Goal: Task Accomplishment & Management: Manage account settings

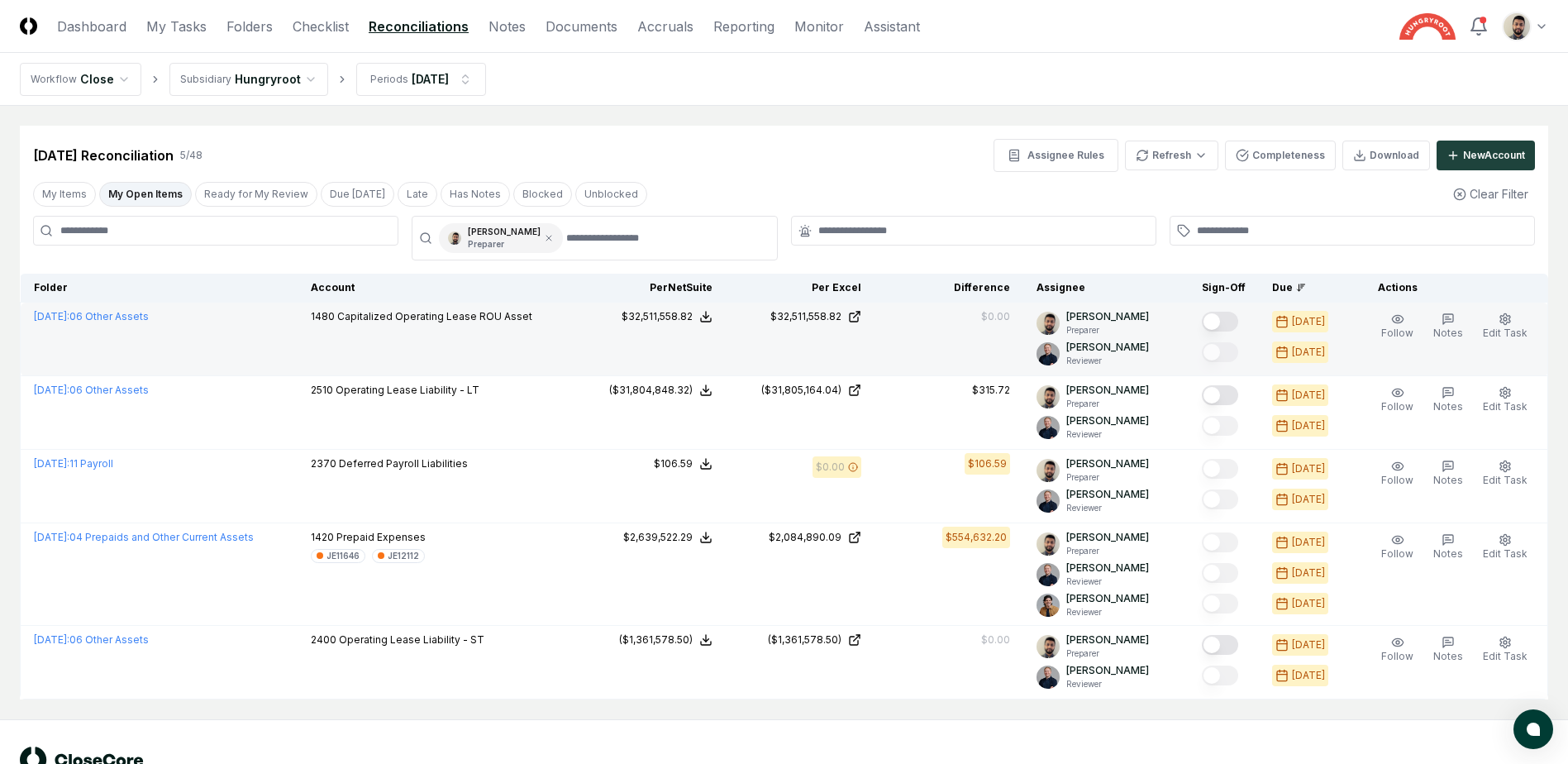
click at [1238, 325] on button "Mark complete" at bounding box center [1220, 321] width 36 height 20
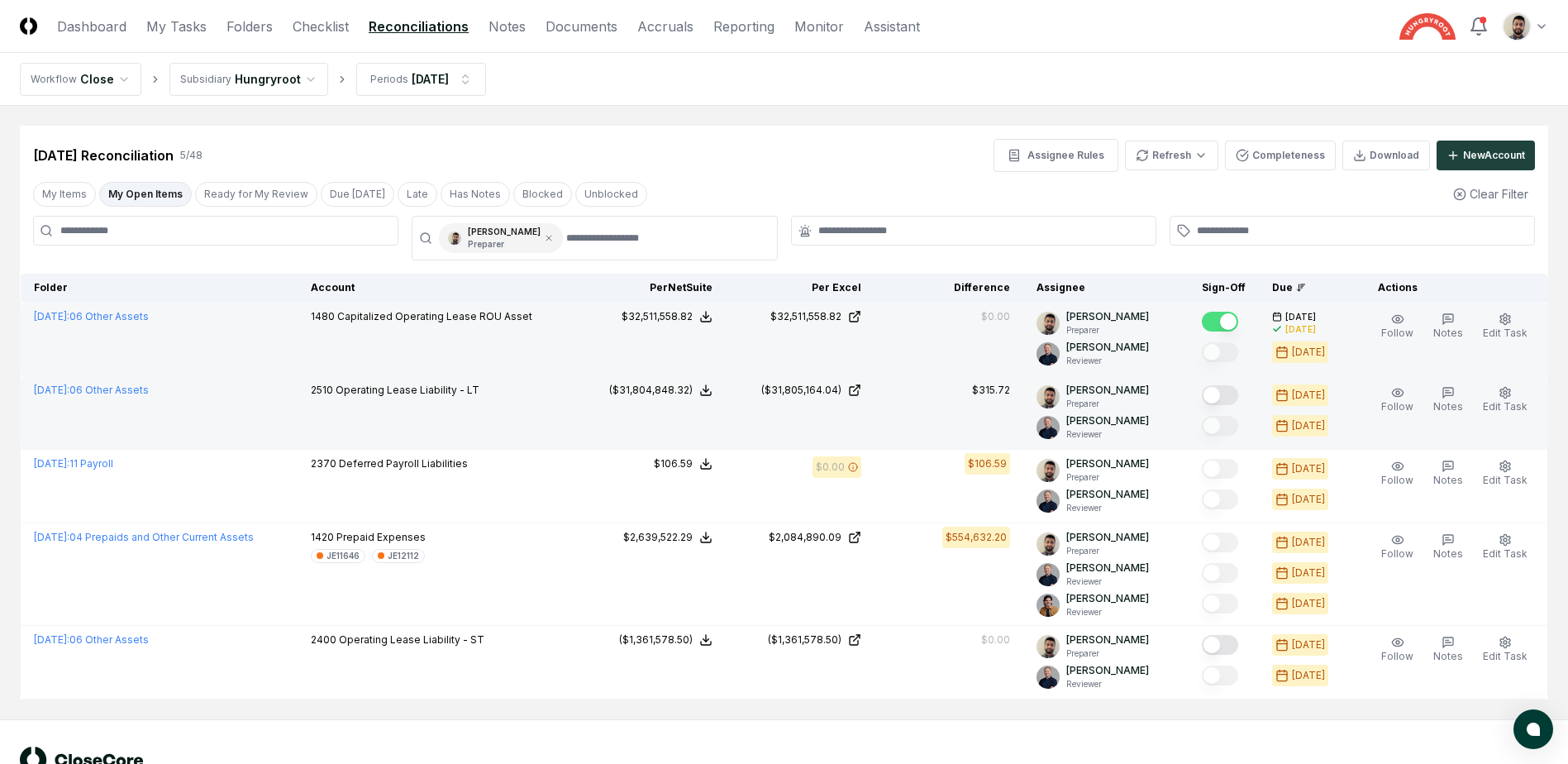
click at [1238, 400] on button "Mark complete" at bounding box center [1220, 394] width 36 height 20
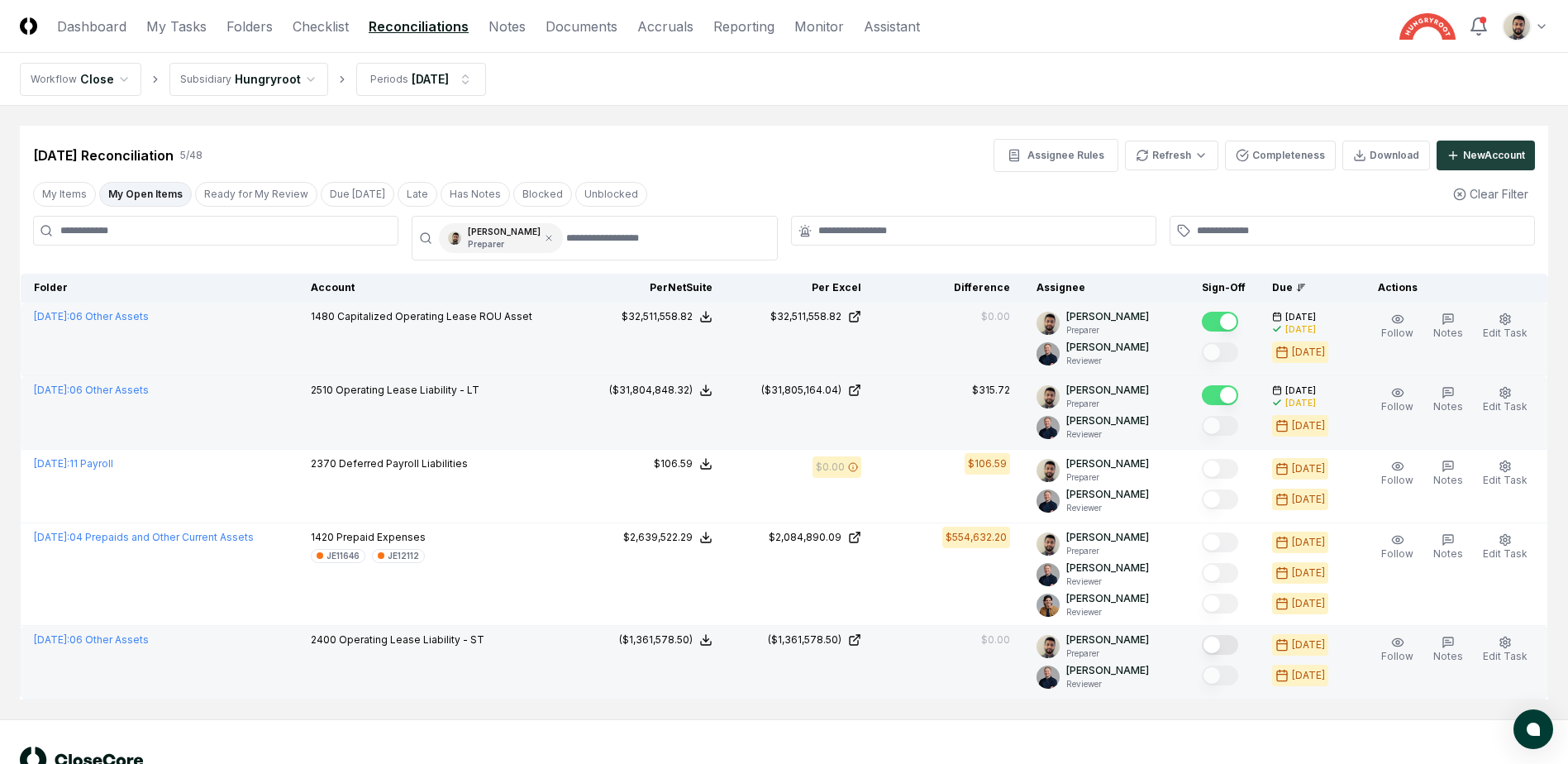
click at [1238, 644] on button "Mark complete" at bounding box center [1220, 644] width 36 height 20
click at [1159, 156] on html "CloseCore Dashboard My Tasks Folders Checklist Reconciliations Notes Documents …" at bounding box center [784, 409] width 1568 height 818
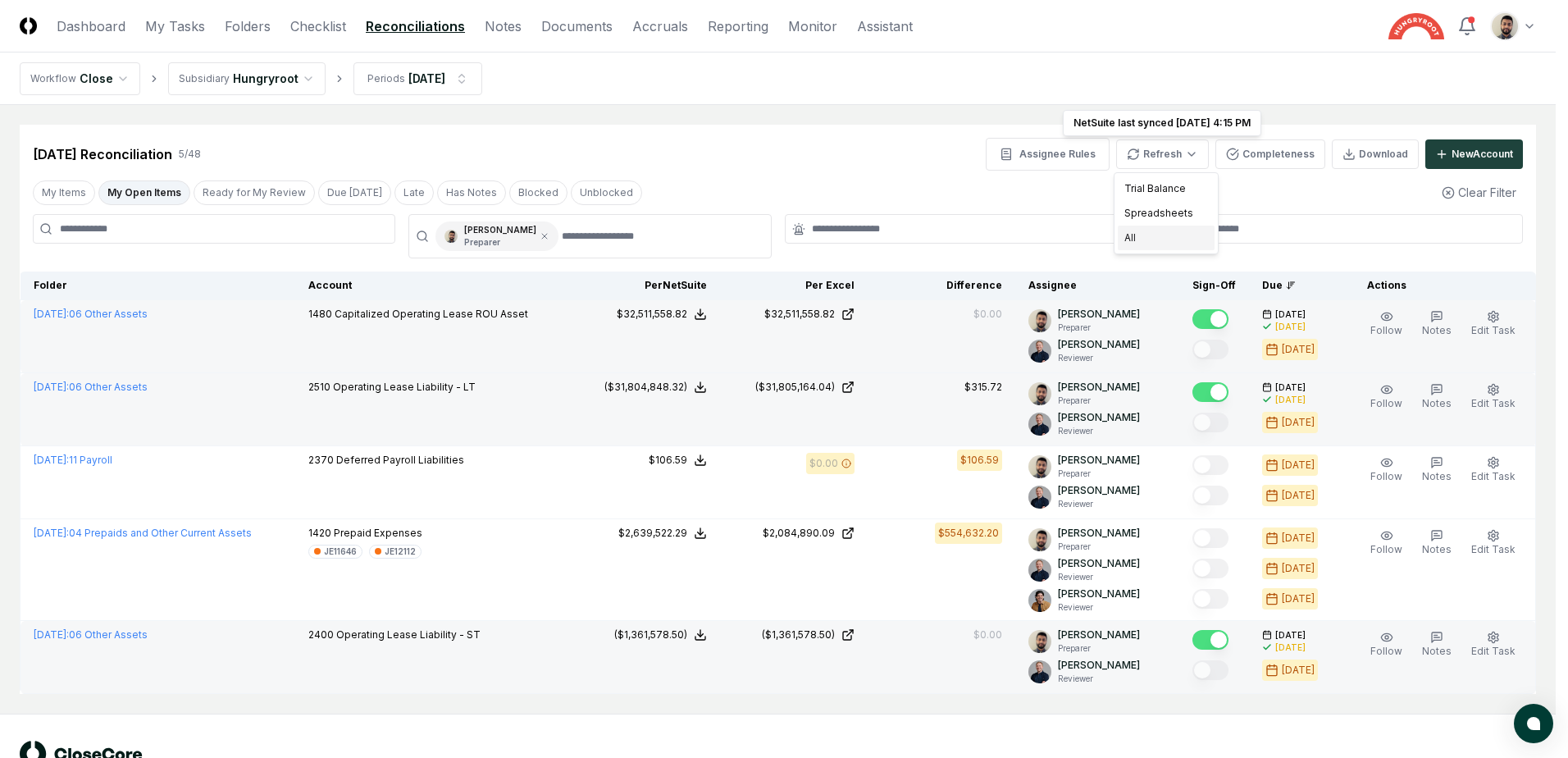
click at [1150, 239] on div "All" at bounding box center [1166, 237] width 96 height 25
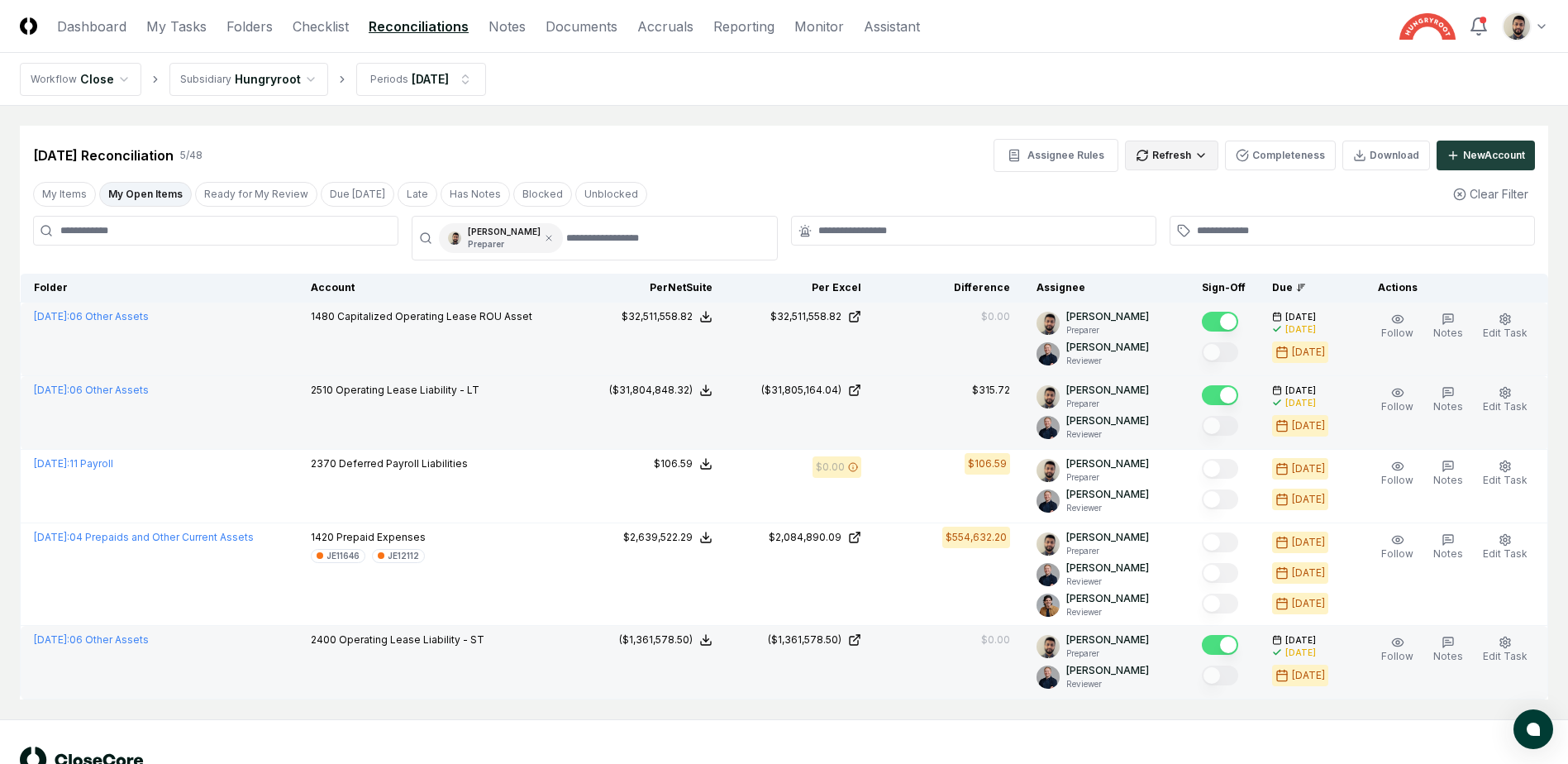
click at [1199, 169] on body "CloseCore Dashboard My Tasks Folders Checklist Reconciliations Notes Documents …" at bounding box center [784, 409] width 1568 height 818
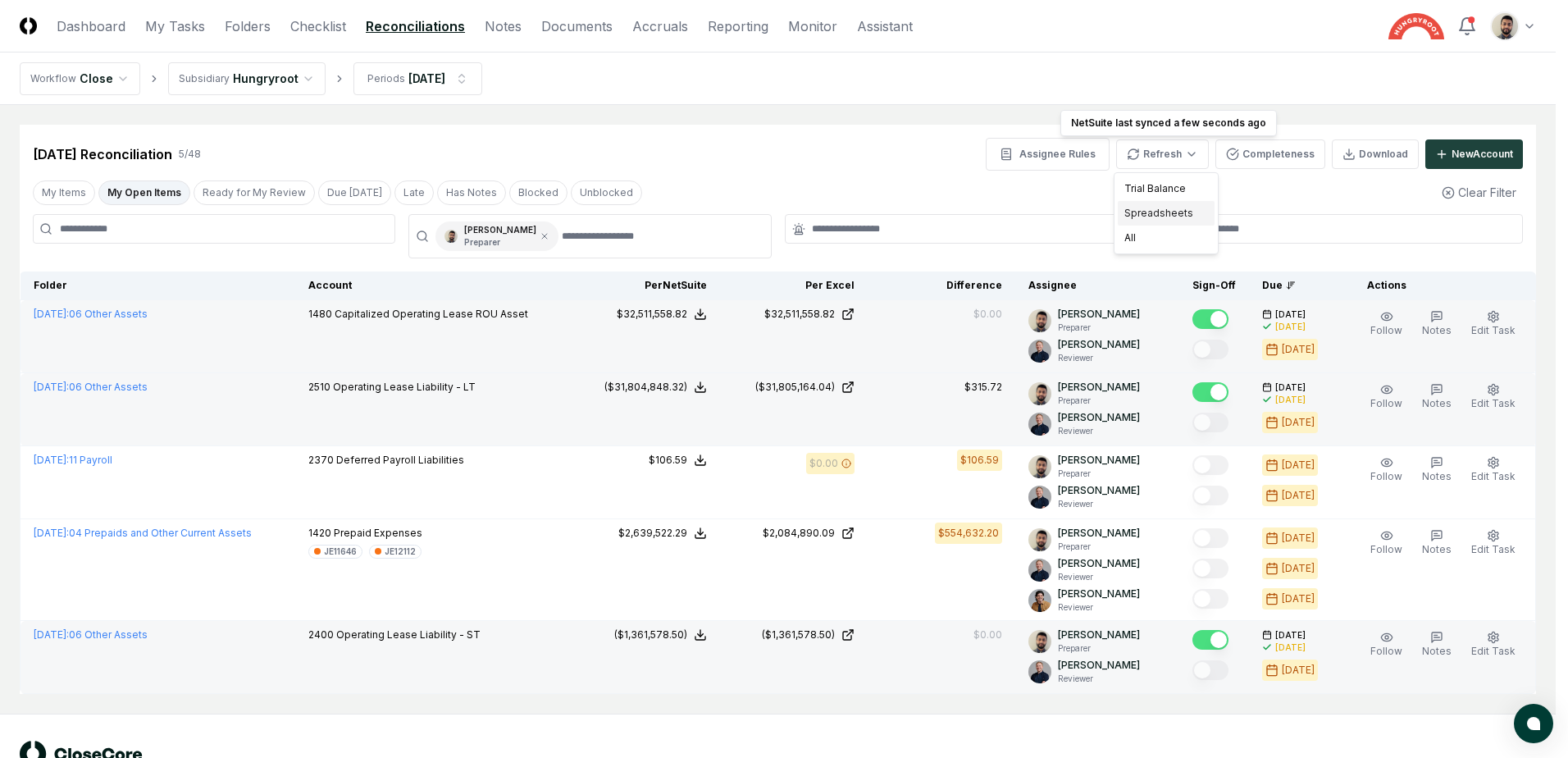
click at [1167, 218] on div "Spreadsheets" at bounding box center [1166, 213] width 96 height 25
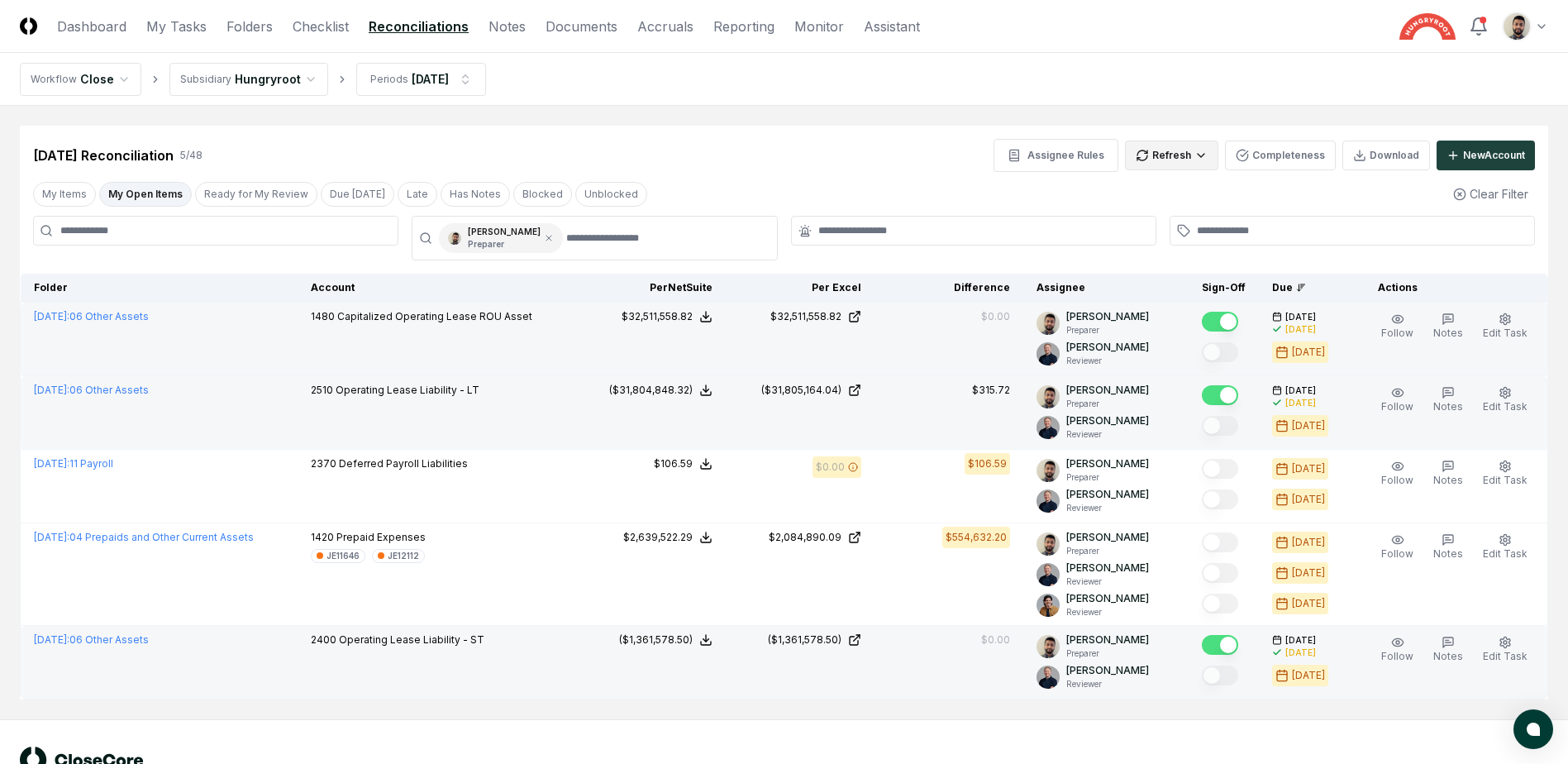
click at [1190, 157] on html "CloseCore Dashboard My Tasks Folders Checklist Reconciliations Notes Documents …" at bounding box center [784, 409] width 1568 height 818
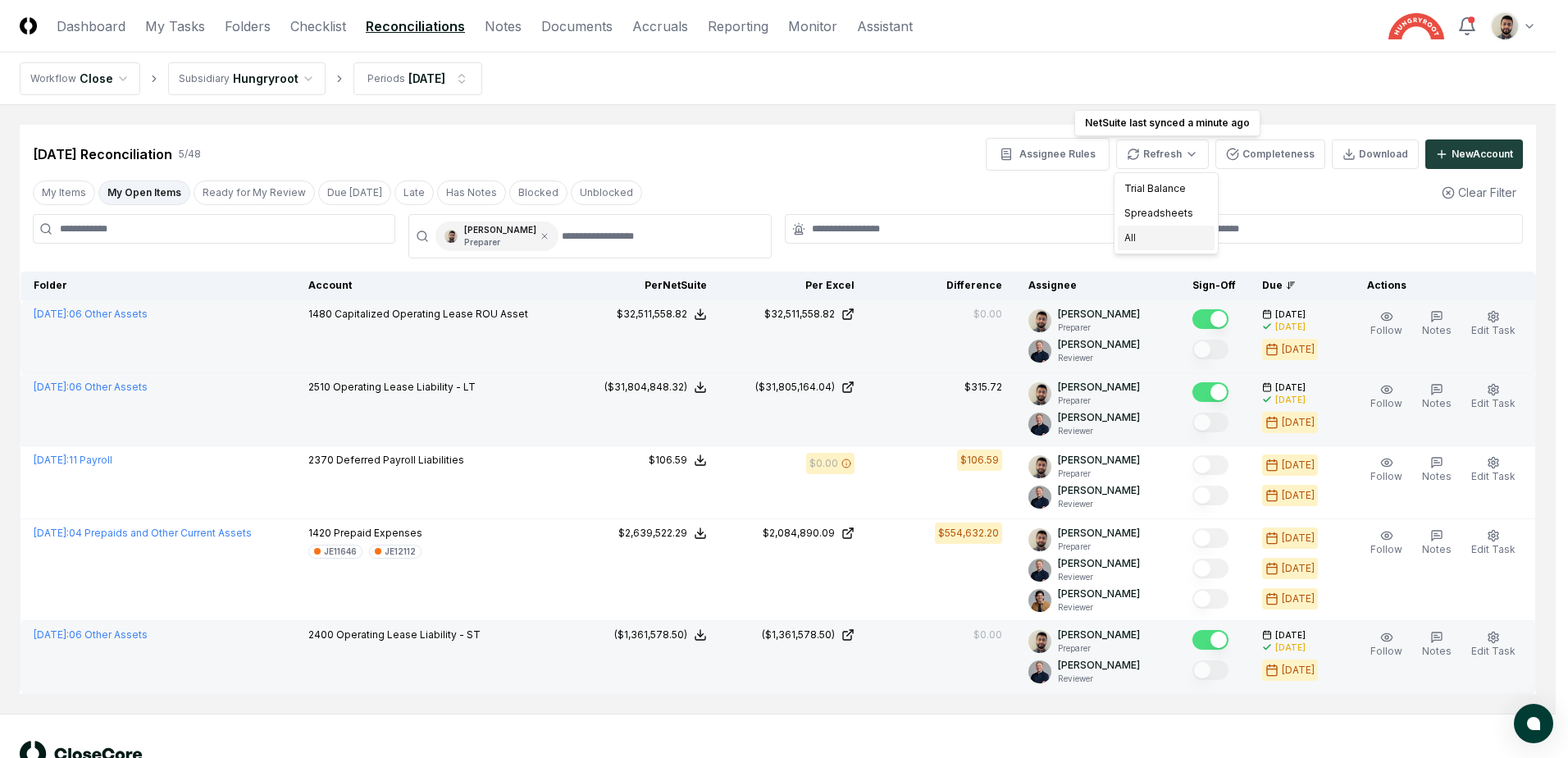
click at [1150, 237] on div "All" at bounding box center [1166, 237] width 96 height 25
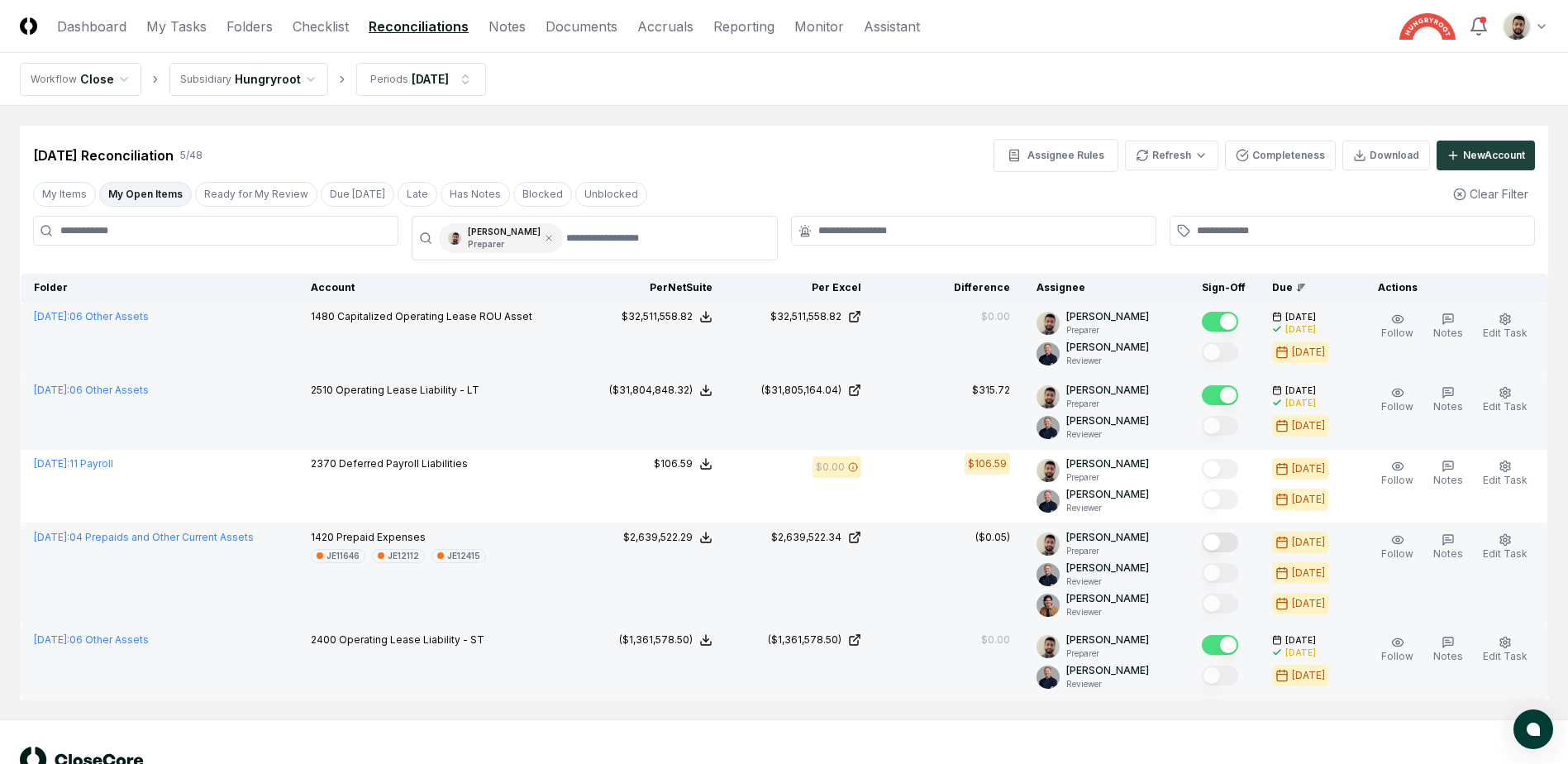
click at [1238, 537] on button "Mark complete" at bounding box center [1220, 542] width 36 height 20
click at [159, 202] on button "My Open Items" at bounding box center [145, 194] width 92 height 25
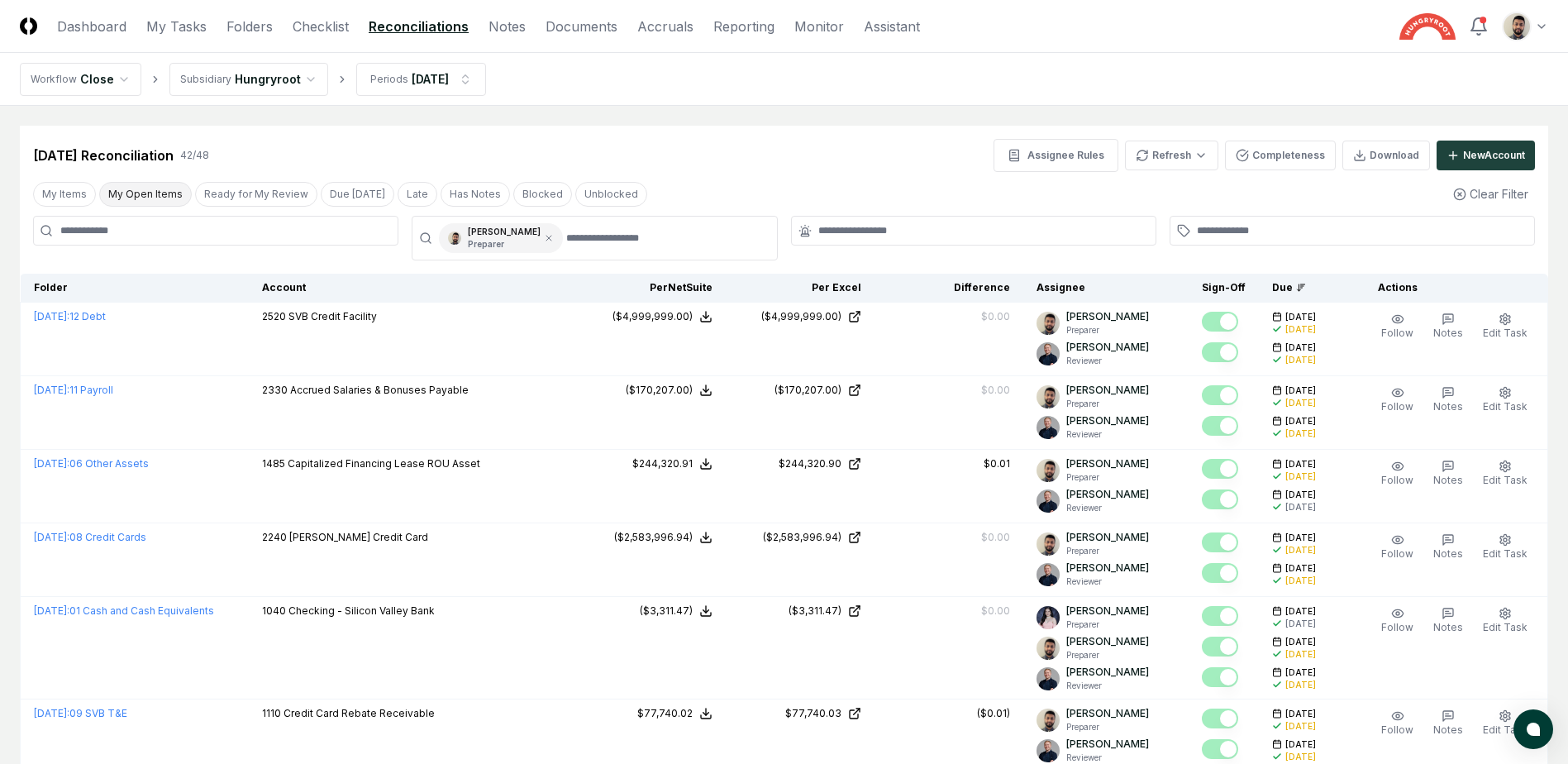
click at [144, 192] on button "My Open Items" at bounding box center [145, 194] width 92 height 25
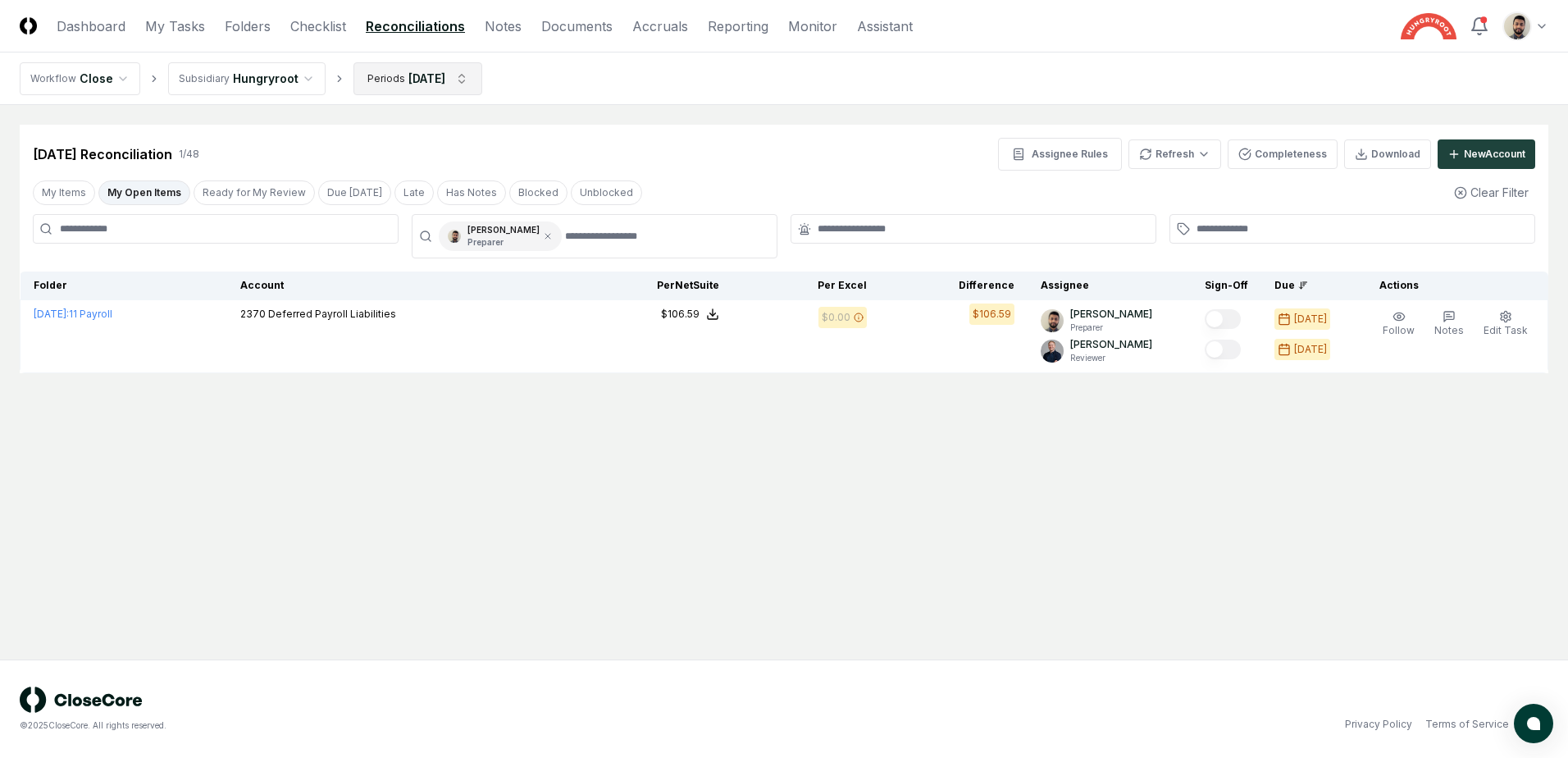
click at [405, 83] on html "CloseCore Dashboard My Tasks Folders Checklist Reconciliations Notes Documents …" at bounding box center [784, 379] width 1568 height 758
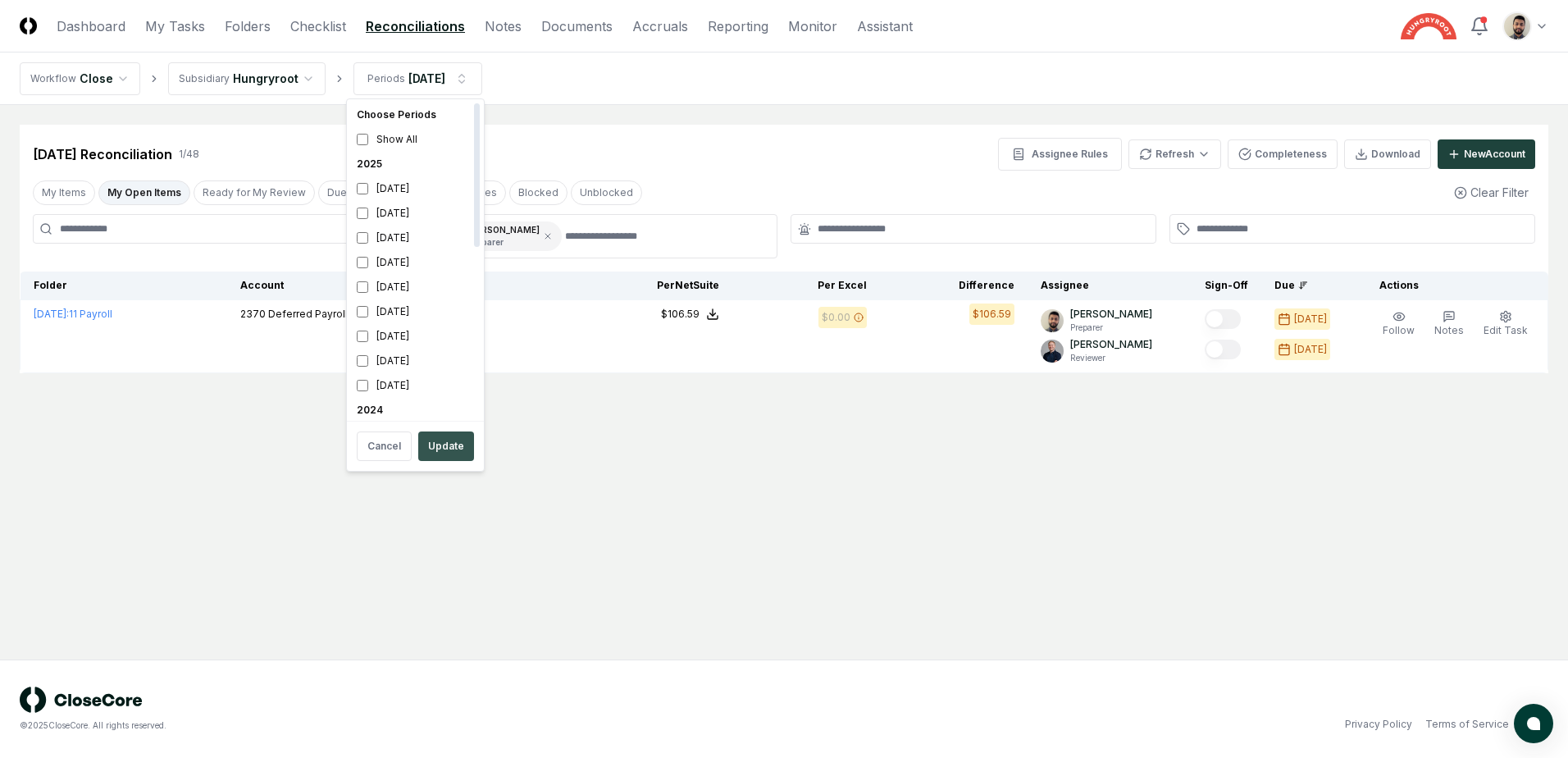
click at [446, 440] on button "Update" at bounding box center [446, 447] width 56 height 30
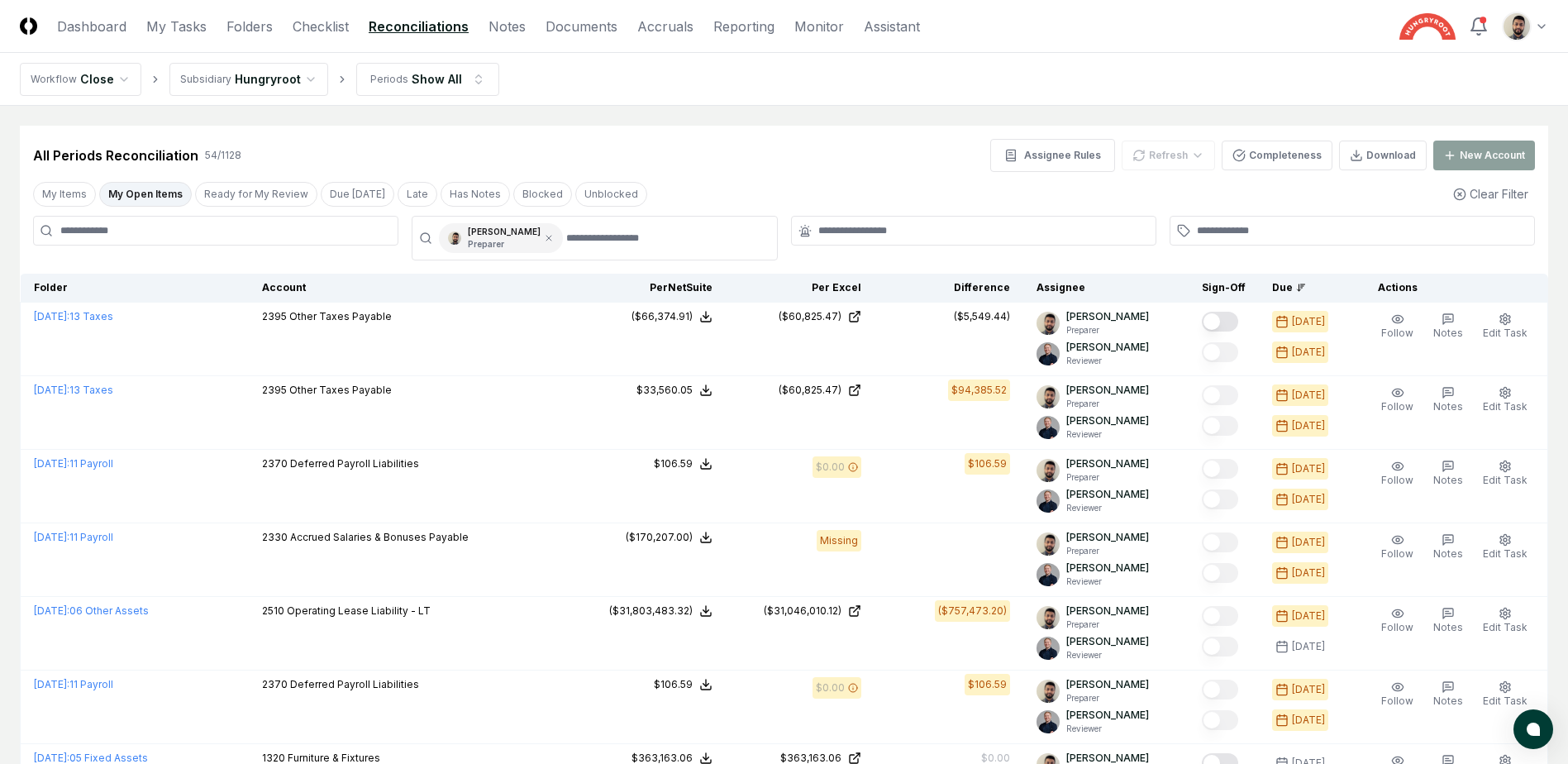
click at [218, 233] on input at bounding box center [215, 231] width 365 height 30
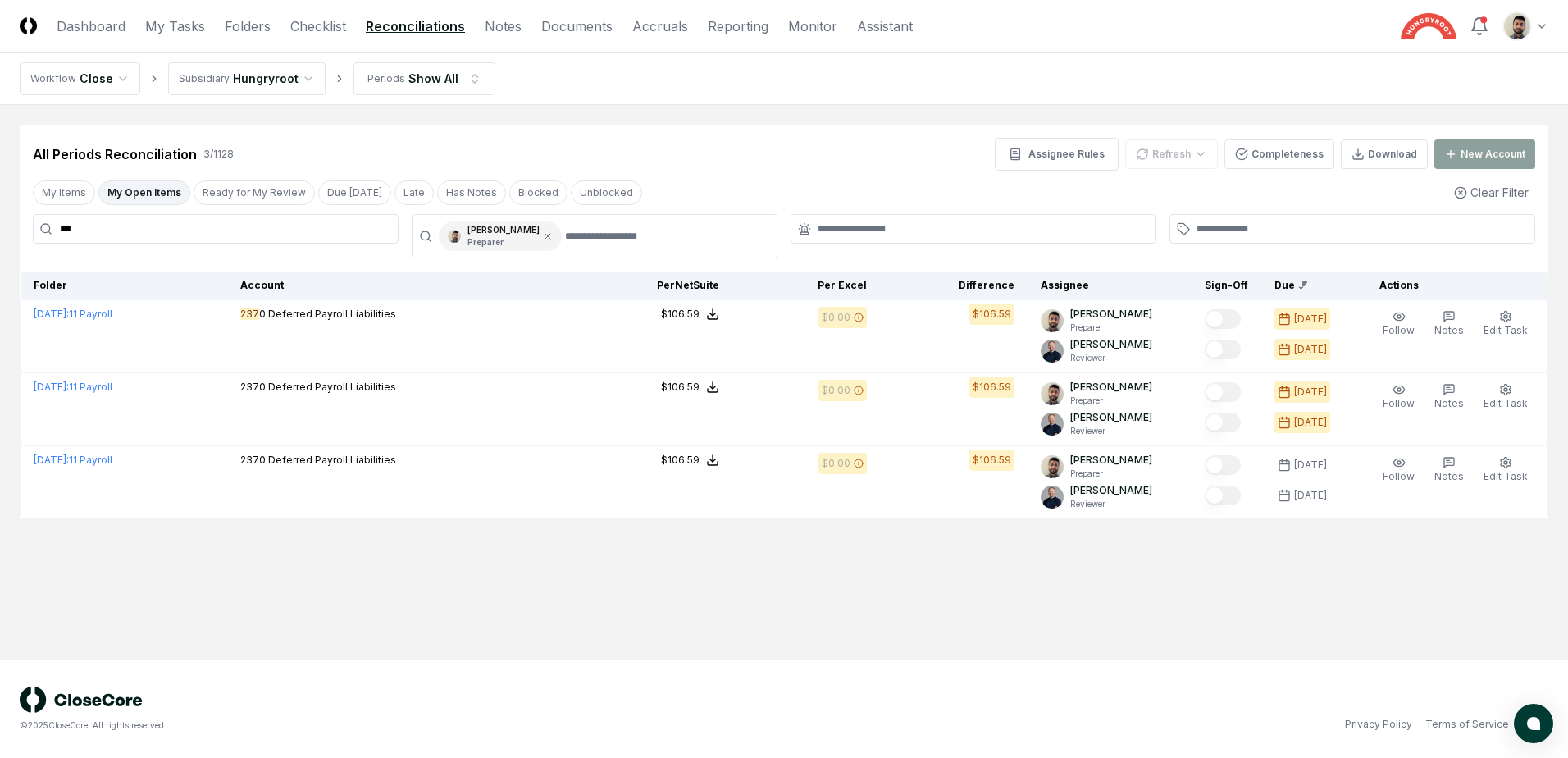
type input "****"
drag, startPoint x: 216, startPoint y: 232, endPoint x: 20, endPoint y: 232, distance: 196.0
click at [20, 234] on div "**** [PERSON_NAME] Preparer" at bounding box center [784, 236] width 1529 height 44
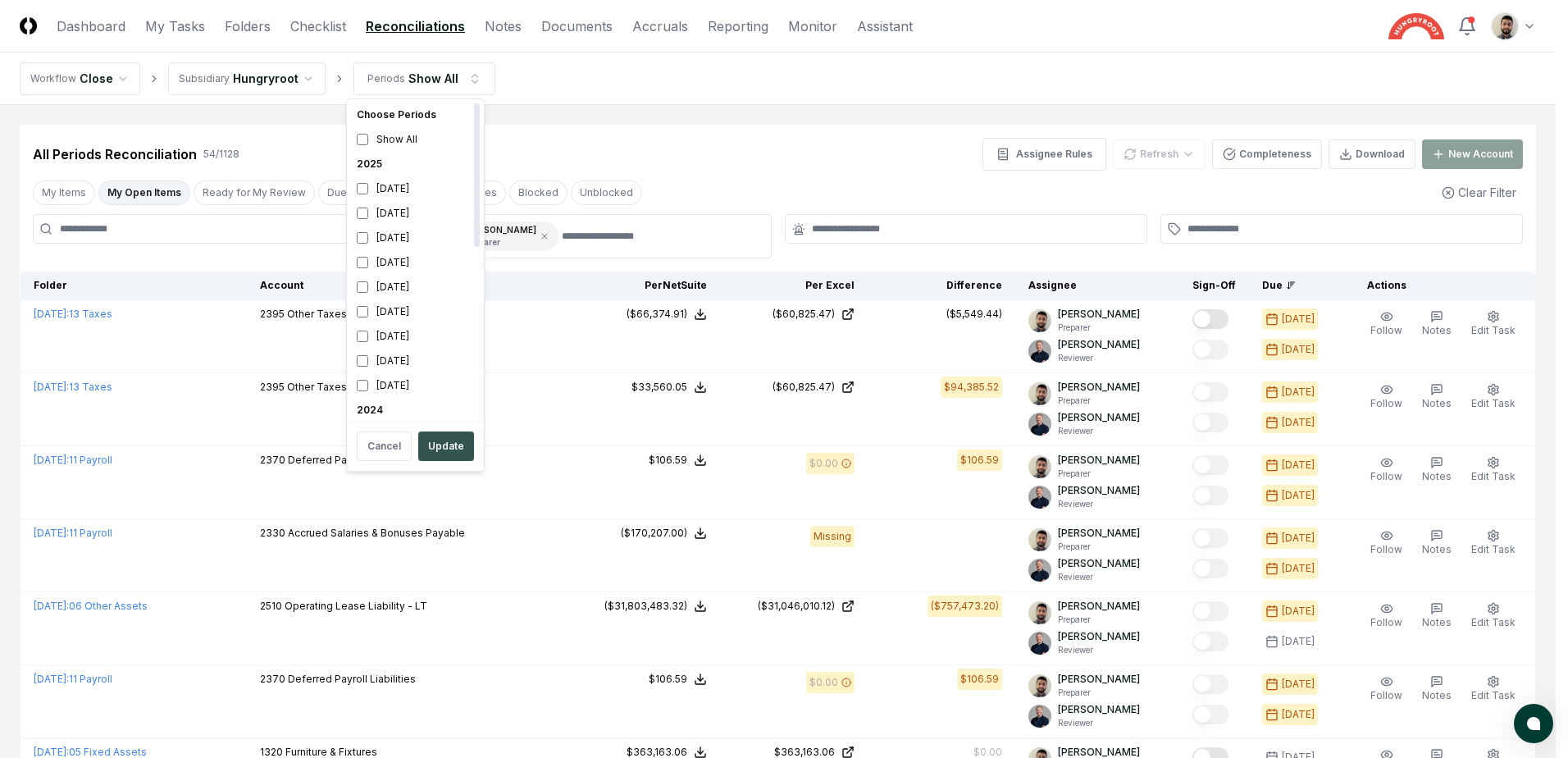
click at [448, 450] on button "Update" at bounding box center [446, 447] width 56 height 30
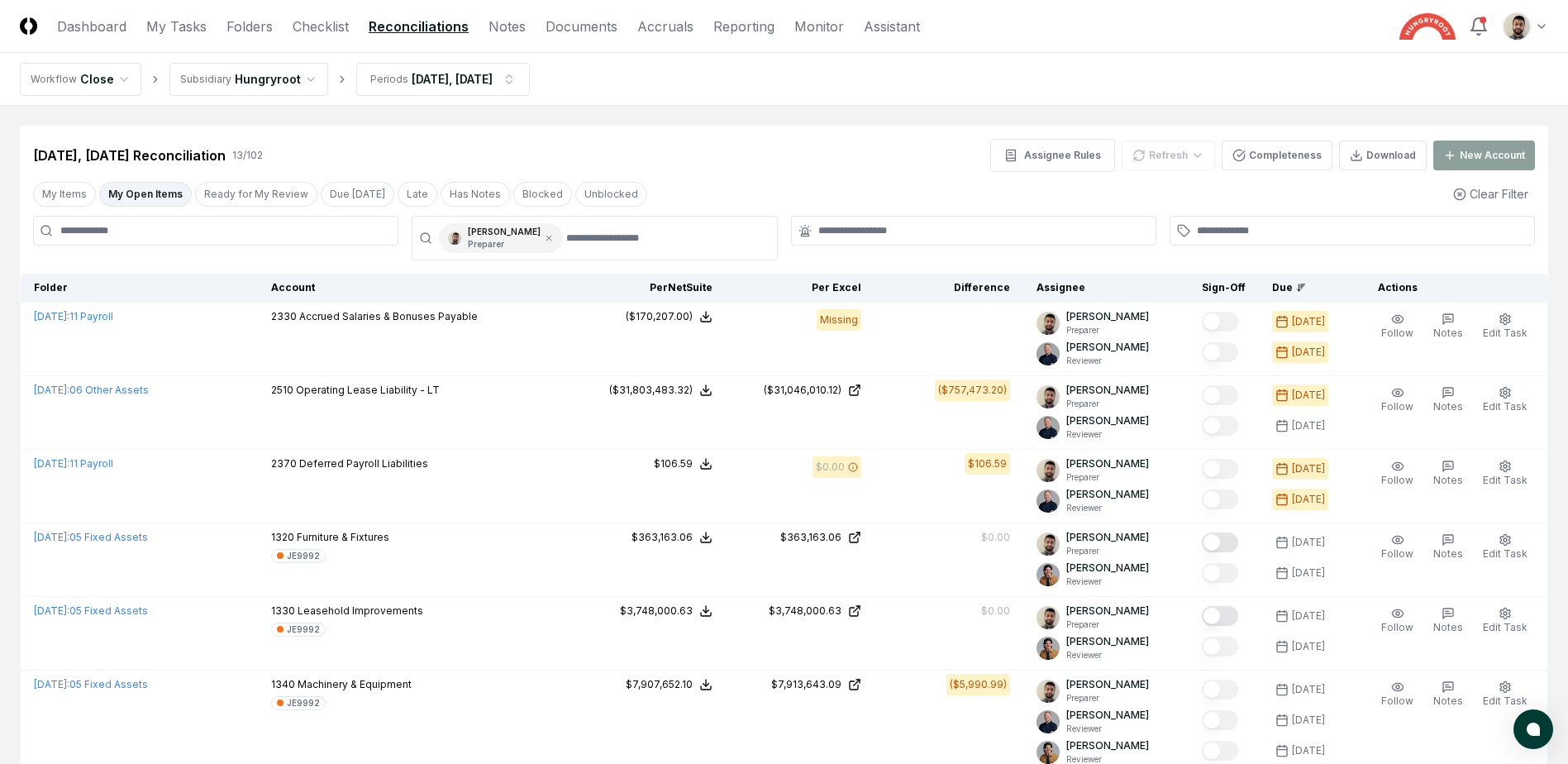
click at [159, 192] on button "My Open Items" at bounding box center [145, 194] width 92 height 25
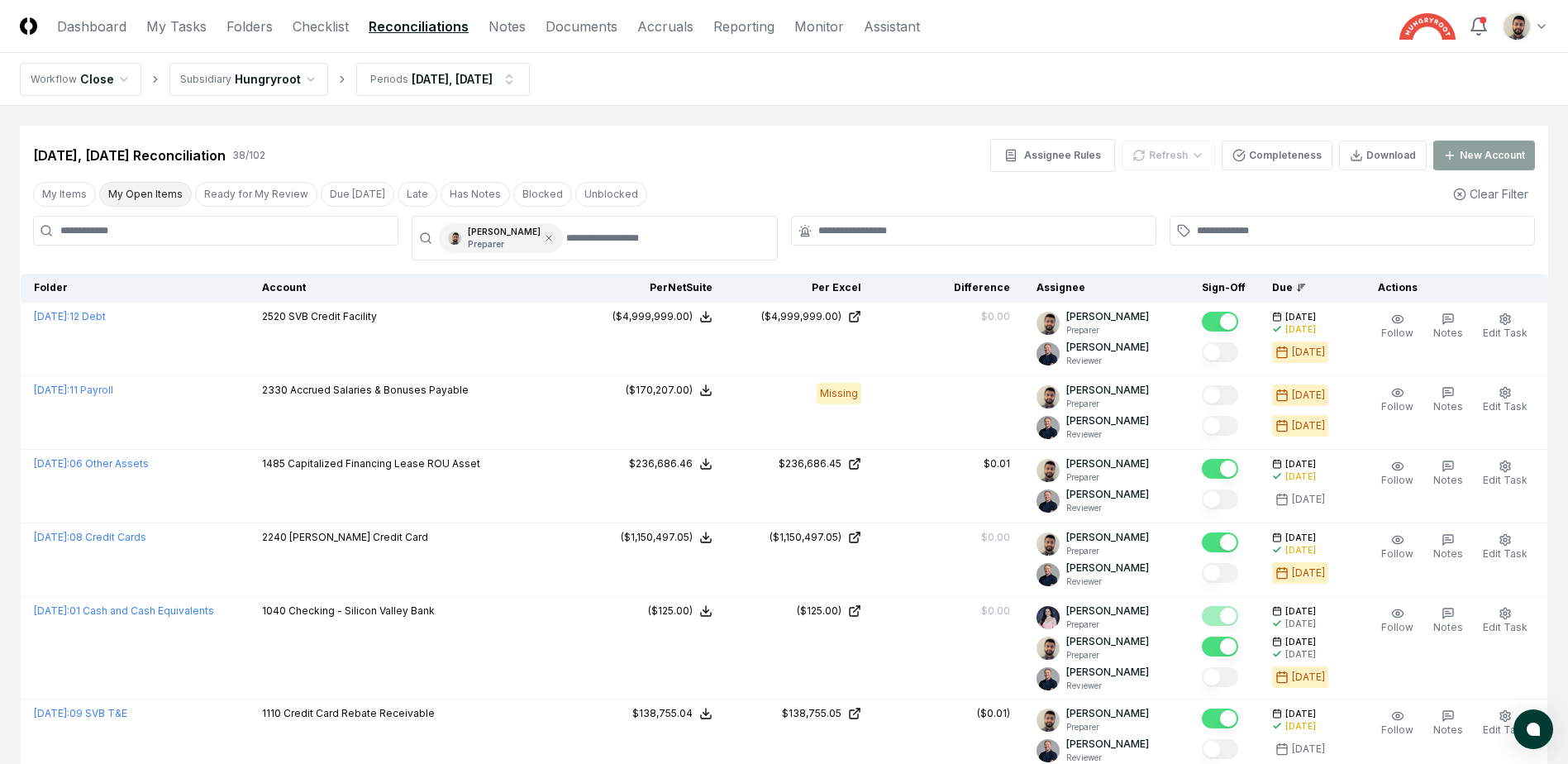
click at [169, 191] on button "My Open Items" at bounding box center [145, 194] width 92 height 25
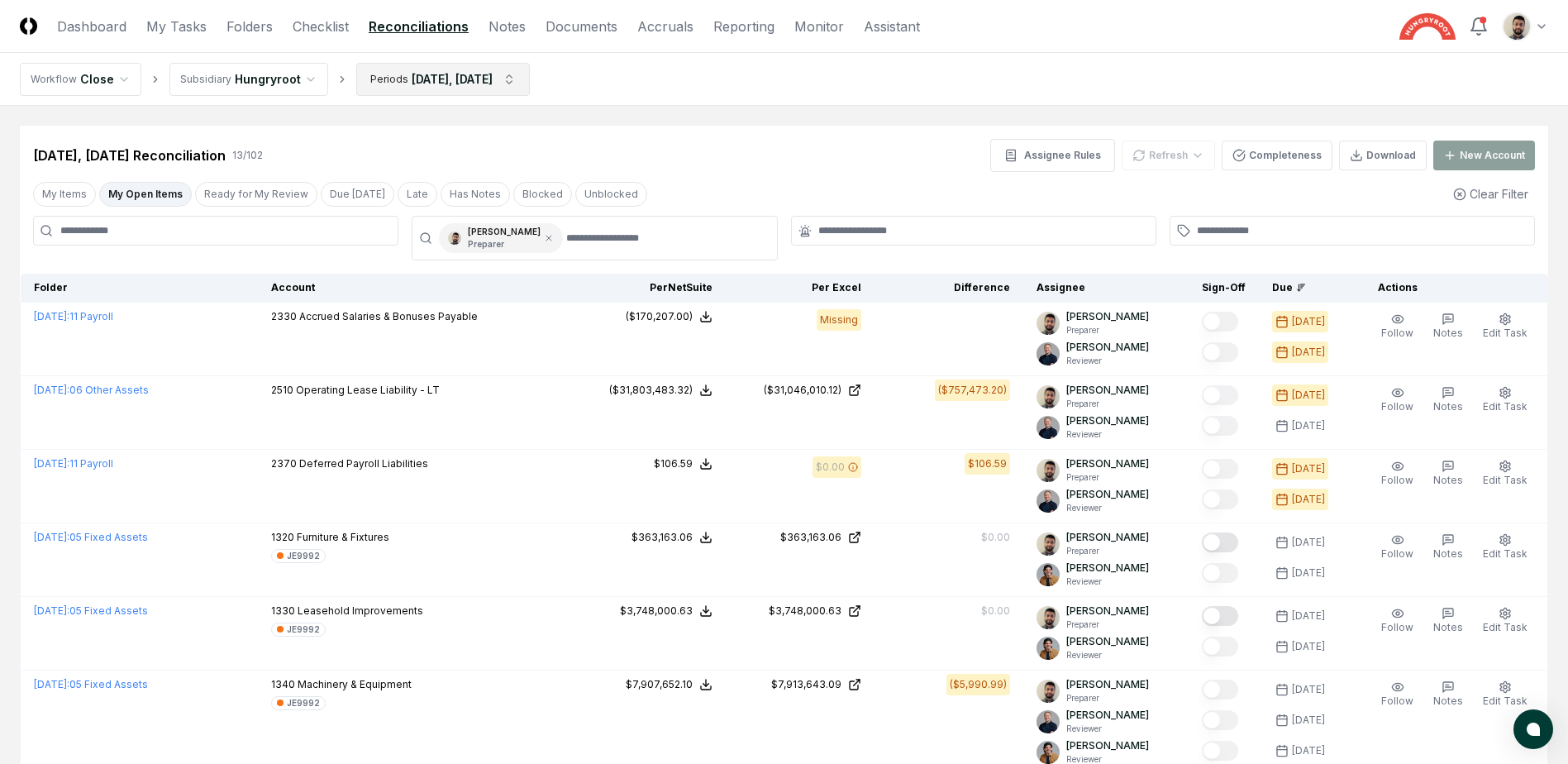
click at [527, 78] on html "CloseCore Dashboard My Tasks Folders Checklist Reconciliations Notes Documents …" at bounding box center [784, 732] width 1568 height 1464
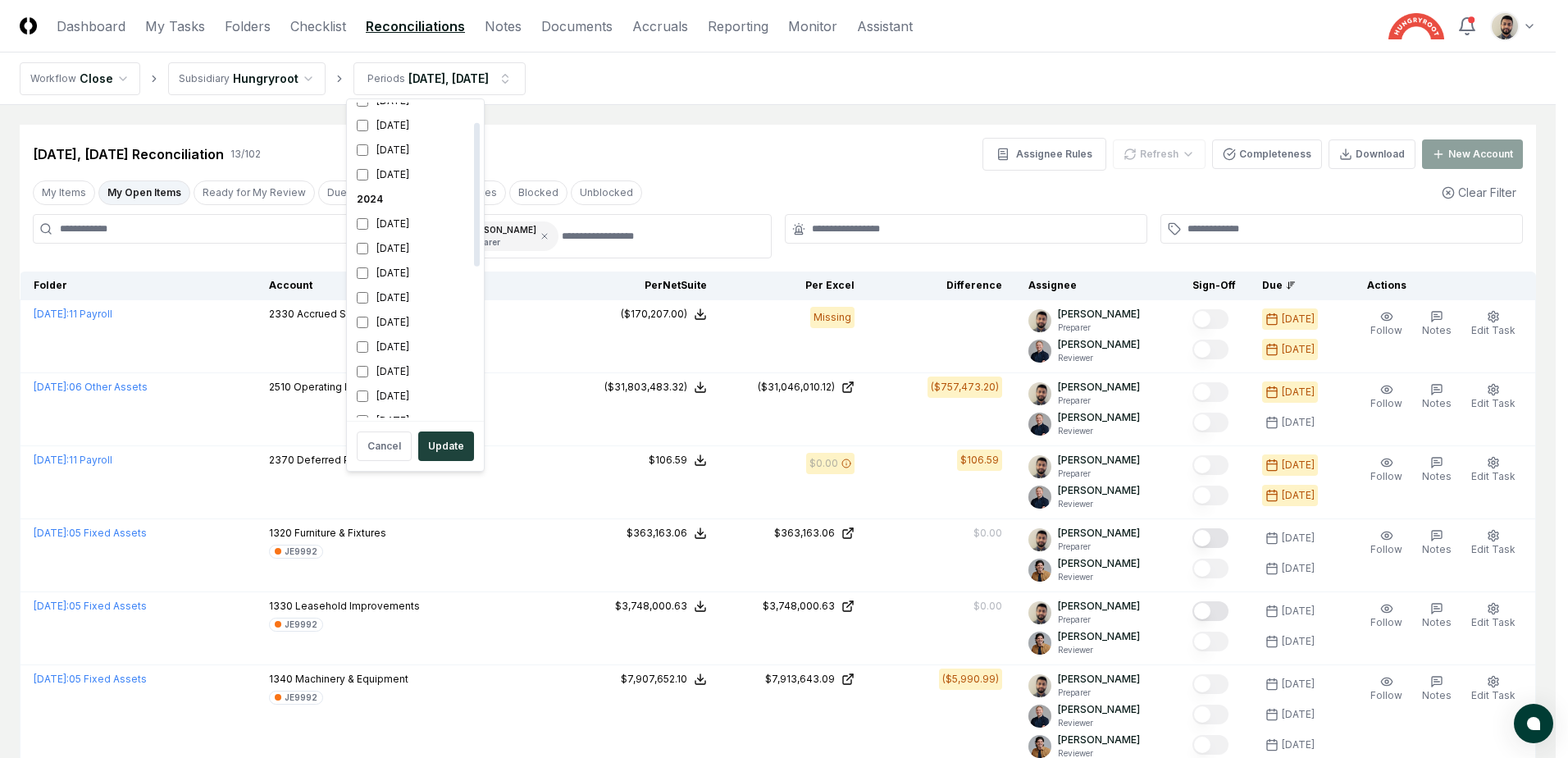
scroll to position [374, 0]
click at [360, 373] on div "[DATE]" at bounding box center [415, 380] width 131 height 25
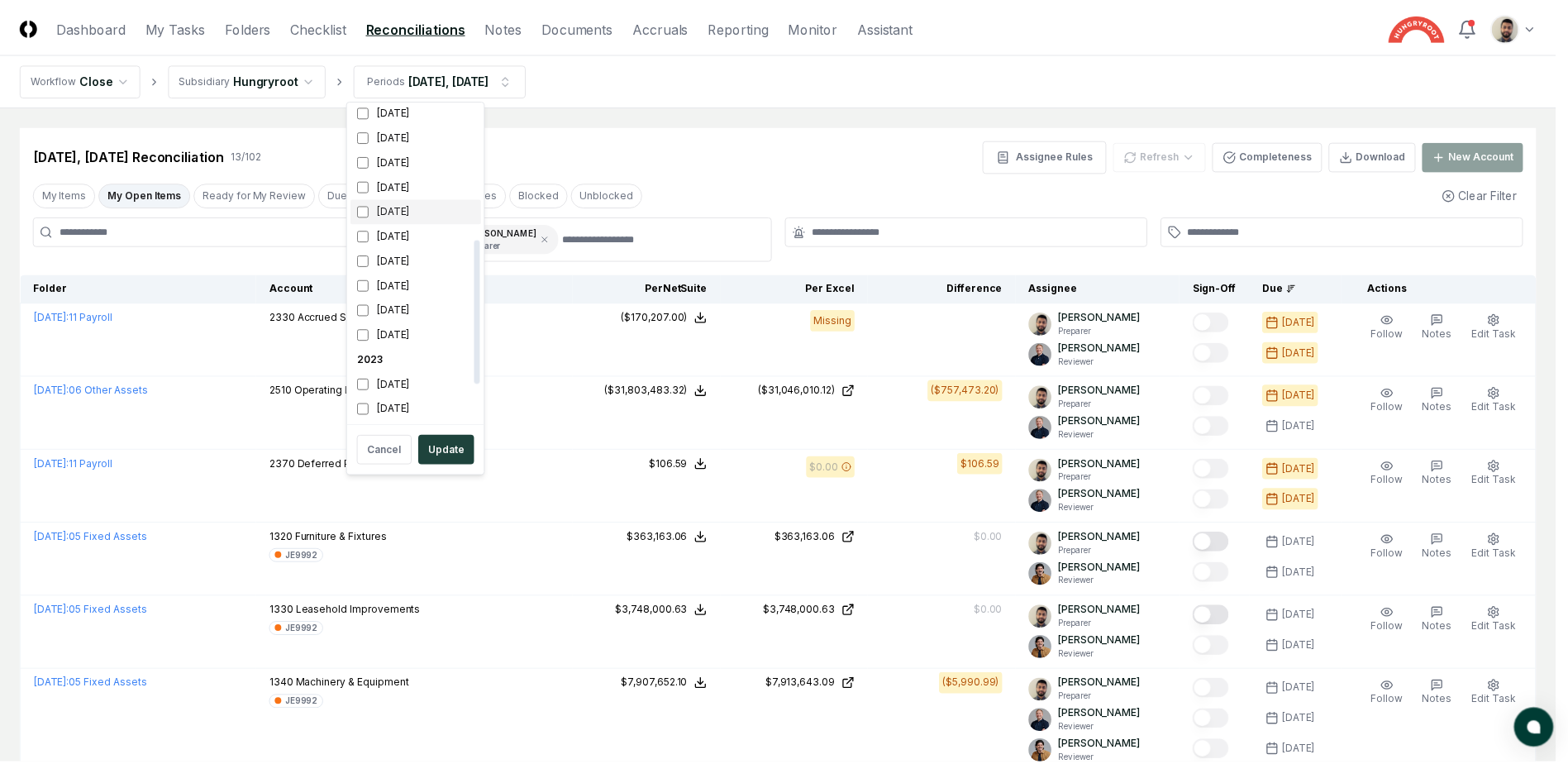
scroll to position [0, 0]
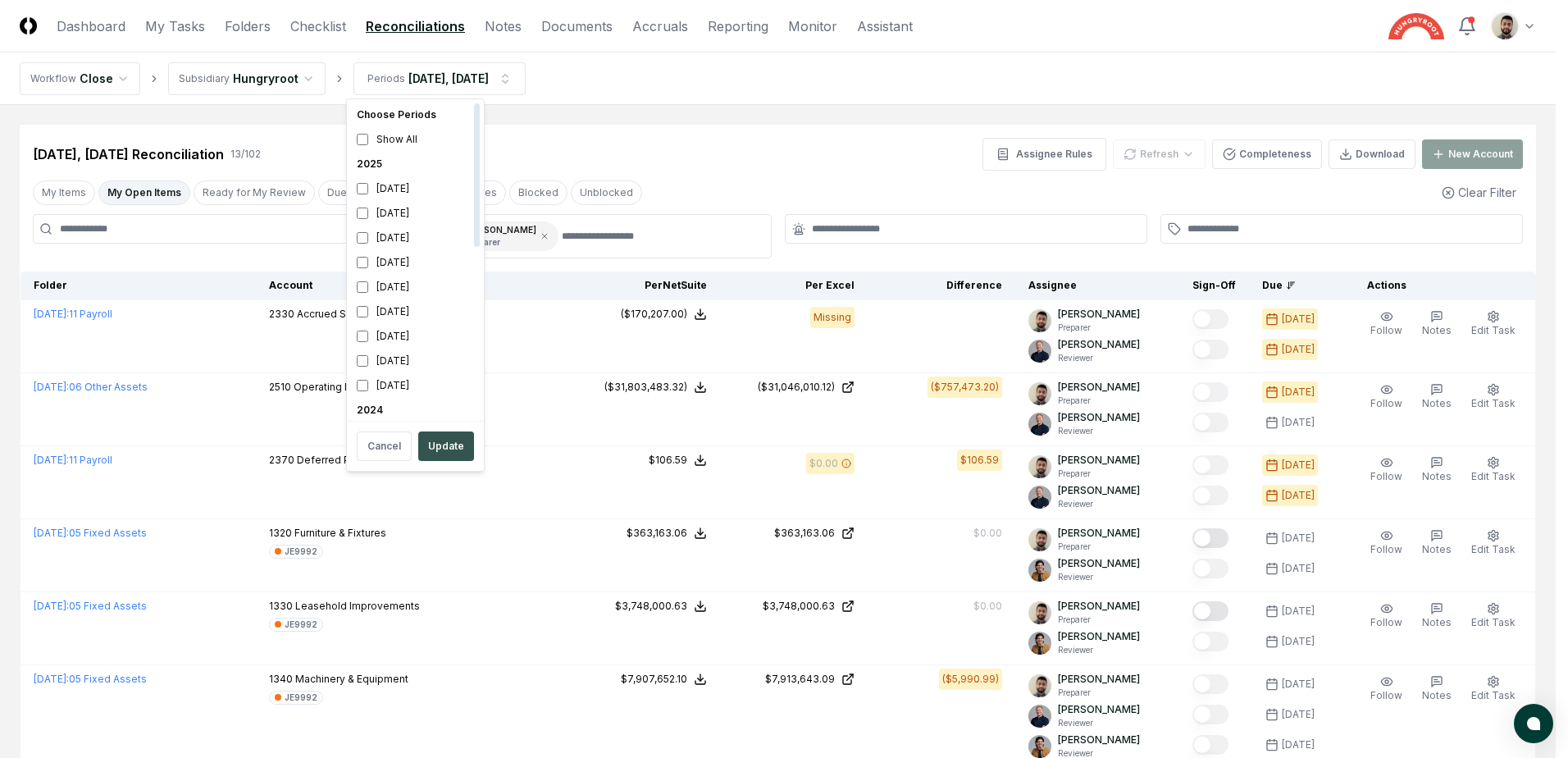
click at [449, 436] on button "Update" at bounding box center [446, 447] width 56 height 30
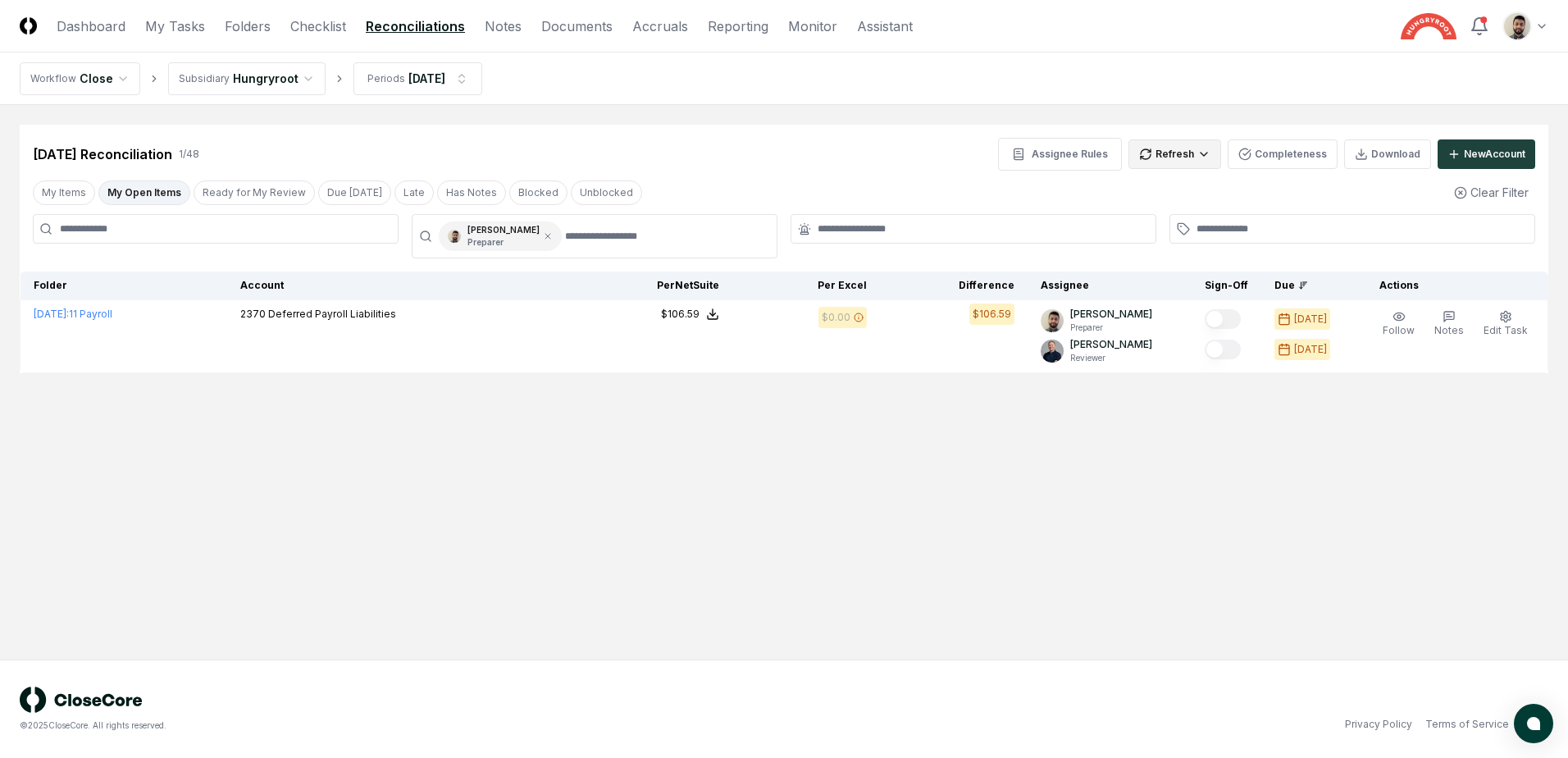
click at [1201, 167] on html "CloseCore Dashboard My Tasks Folders Checklist Reconciliations Notes Documents …" at bounding box center [784, 379] width 1568 height 758
click at [1168, 218] on div "Spreadsheets" at bounding box center [1179, 213] width 96 height 25
click at [1207, 155] on html "CloseCore Dashboard My Tasks Folders Checklist Reconciliations Notes Documents …" at bounding box center [784, 379] width 1568 height 758
click at [1184, 213] on div "Spreadsheets" at bounding box center [1179, 213] width 96 height 25
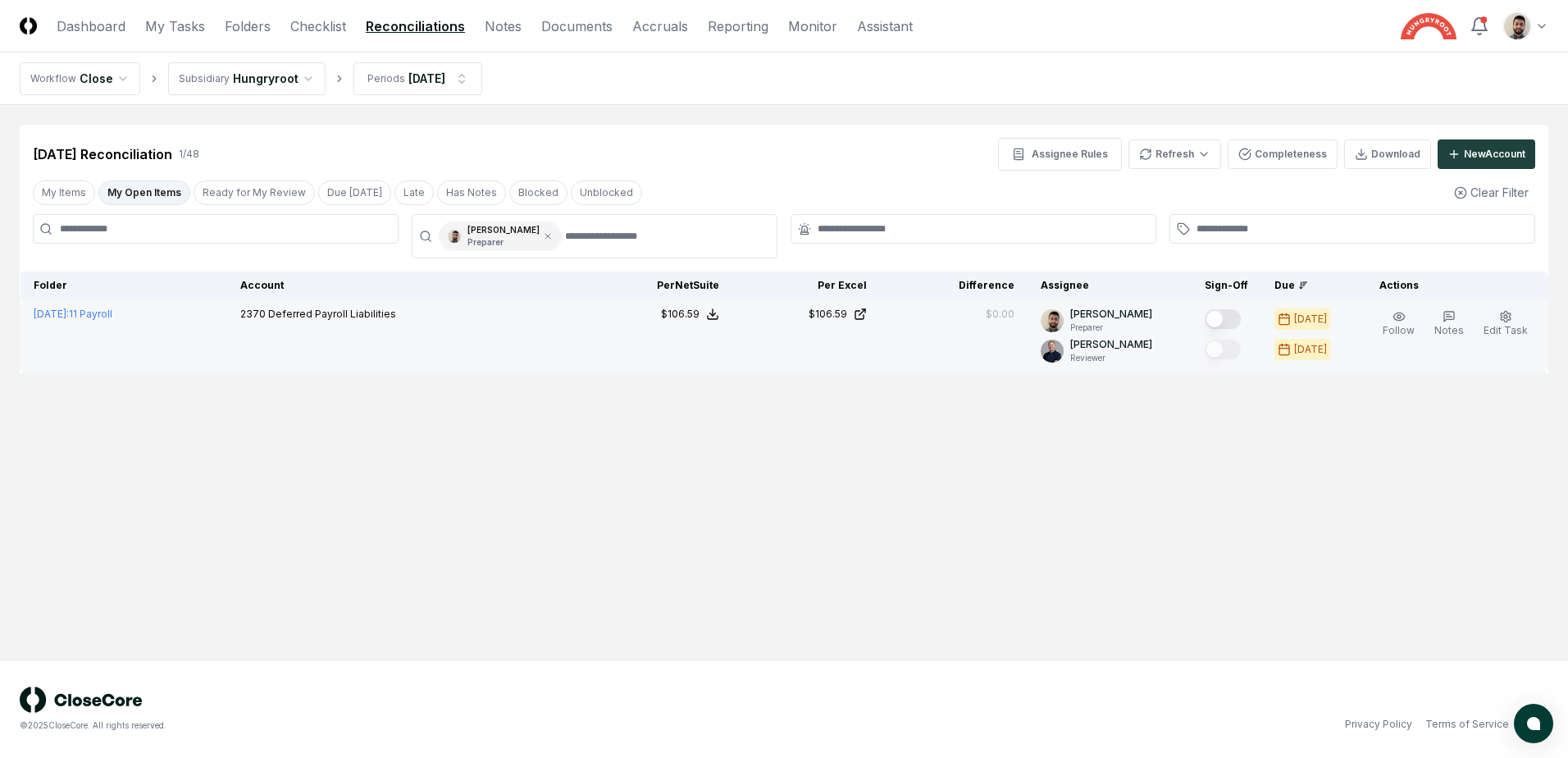
click at [1238, 313] on button "Mark complete" at bounding box center [1222, 319] width 36 height 19
click at [133, 188] on button "My Open Items" at bounding box center [144, 193] width 92 height 25
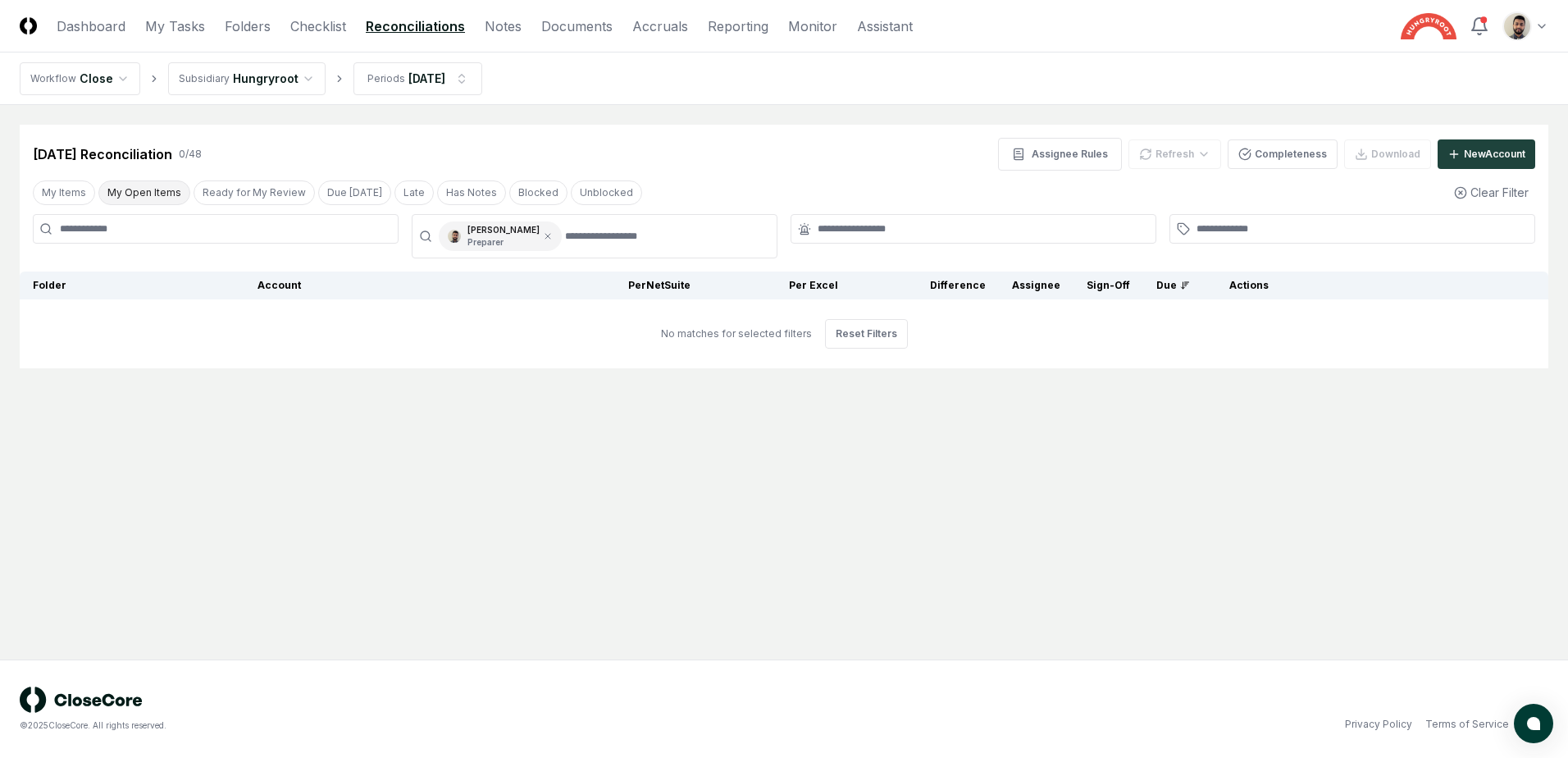
click at [139, 194] on button "My Open Items" at bounding box center [144, 193] width 92 height 25
click at [333, 30] on link "Checklist" at bounding box center [318, 26] width 56 height 19
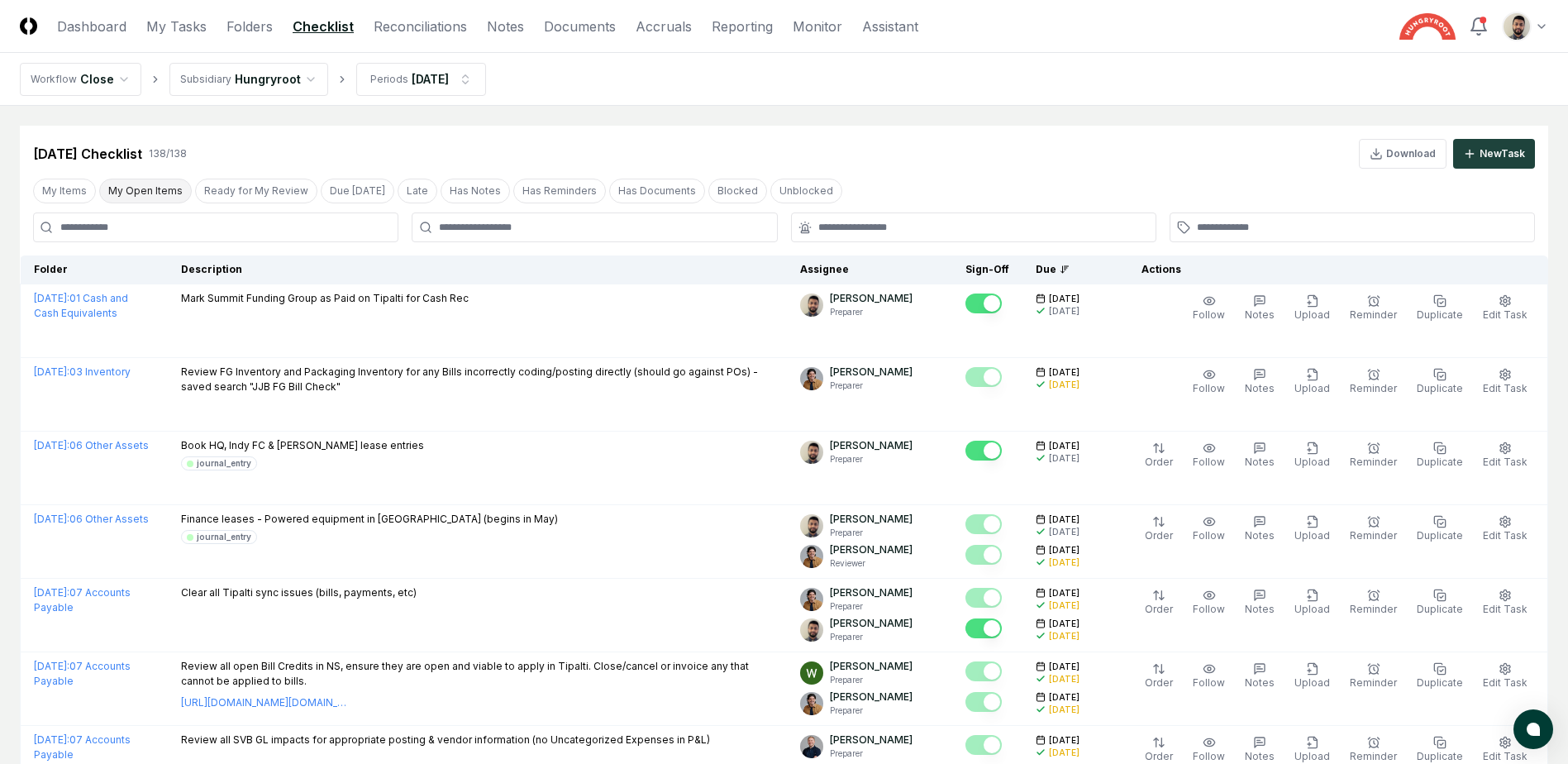
click at [144, 183] on button "My Open Items" at bounding box center [145, 191] width 92 height 25
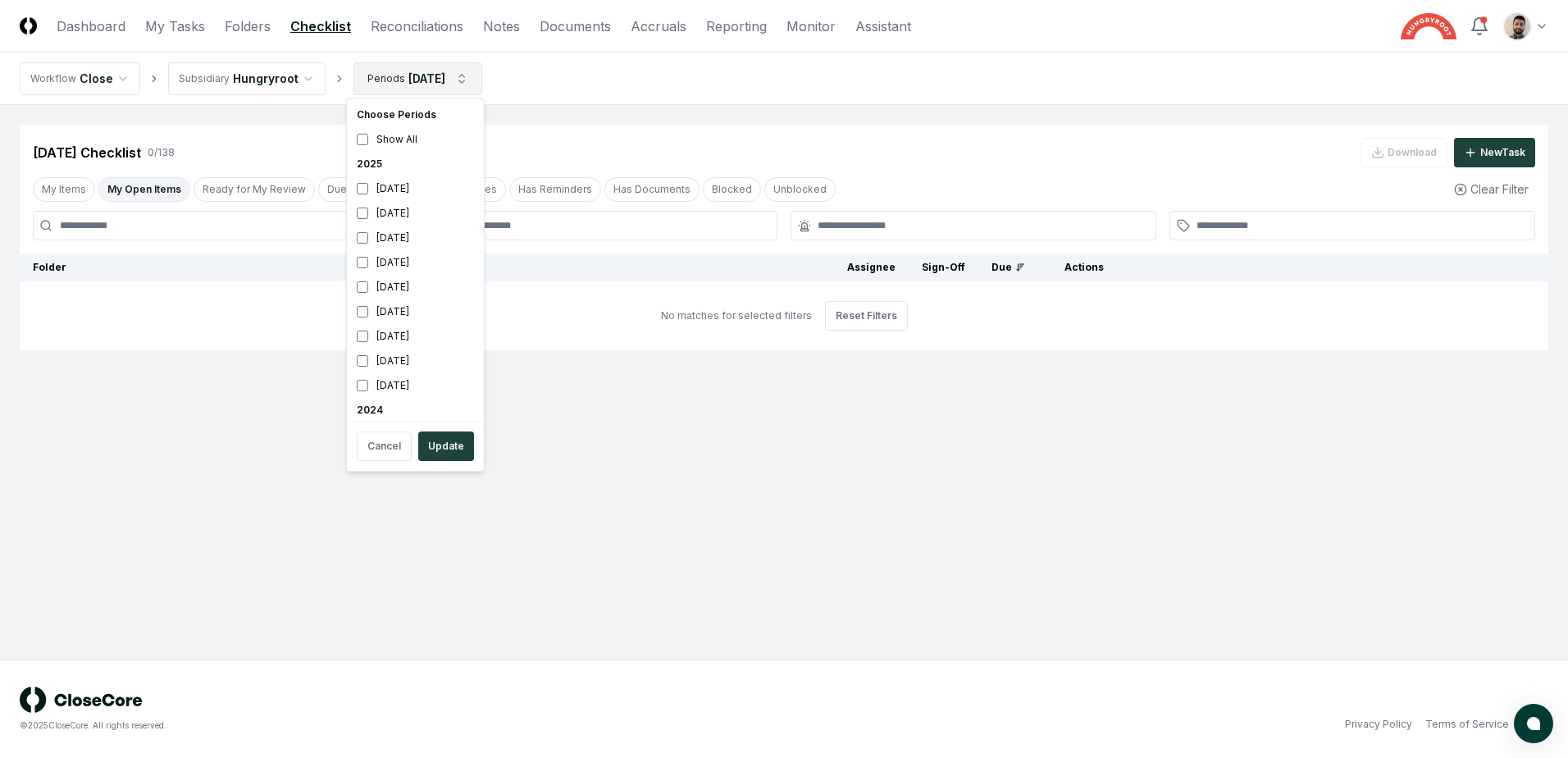
click at [435, 82] on html "CloseCore Dashboard My Tasks Folders Checklist Reconciliations Notes Documents …" at bounding box center [784, 379] width 1568 height 758
click at [436, 453] on button "Update" at bounding box center [446, 447] width 56 height 30
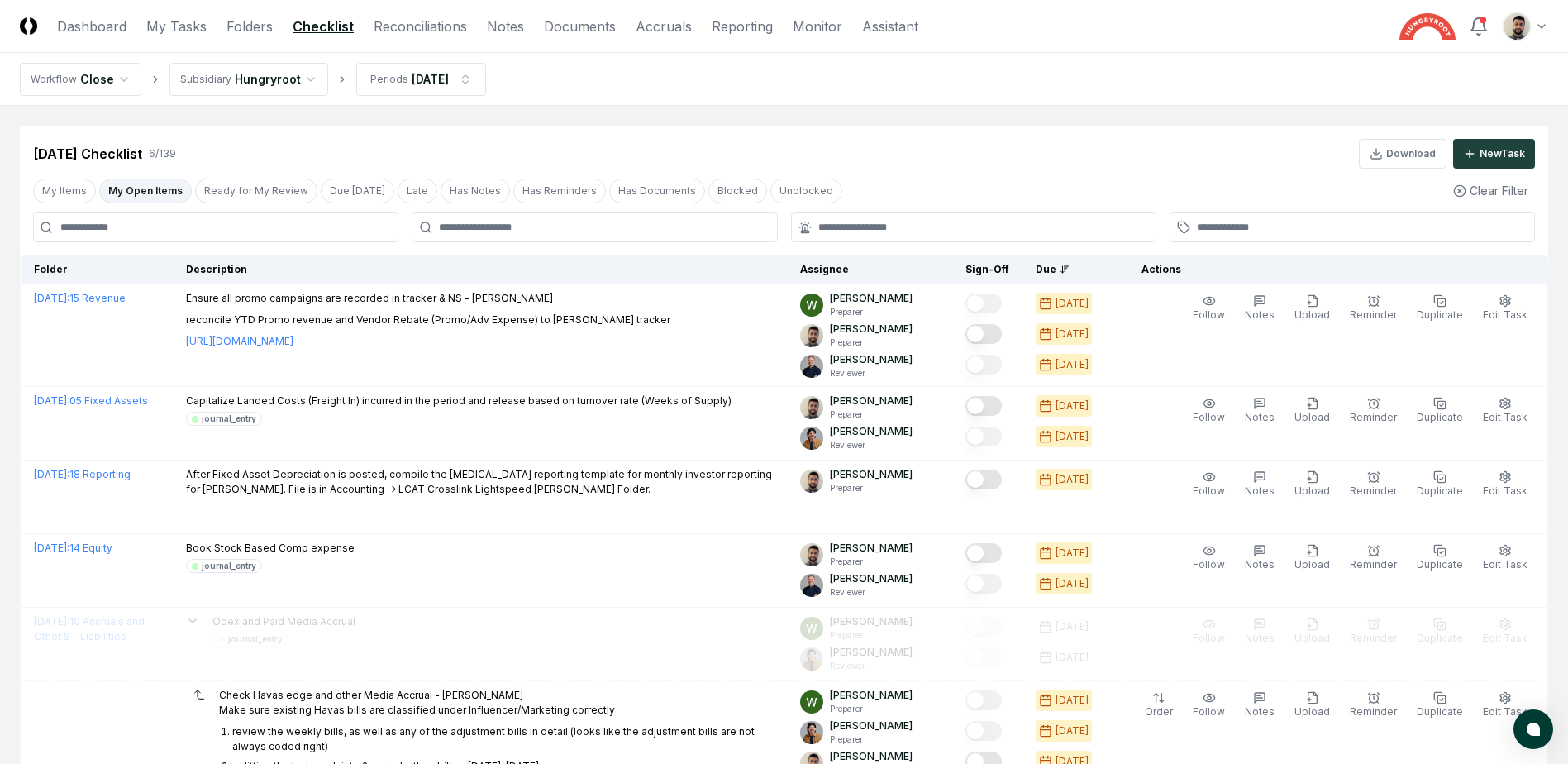
click at [155, 191] on button "My Open Items" at bounding box center [145, 191] width 92 height 25
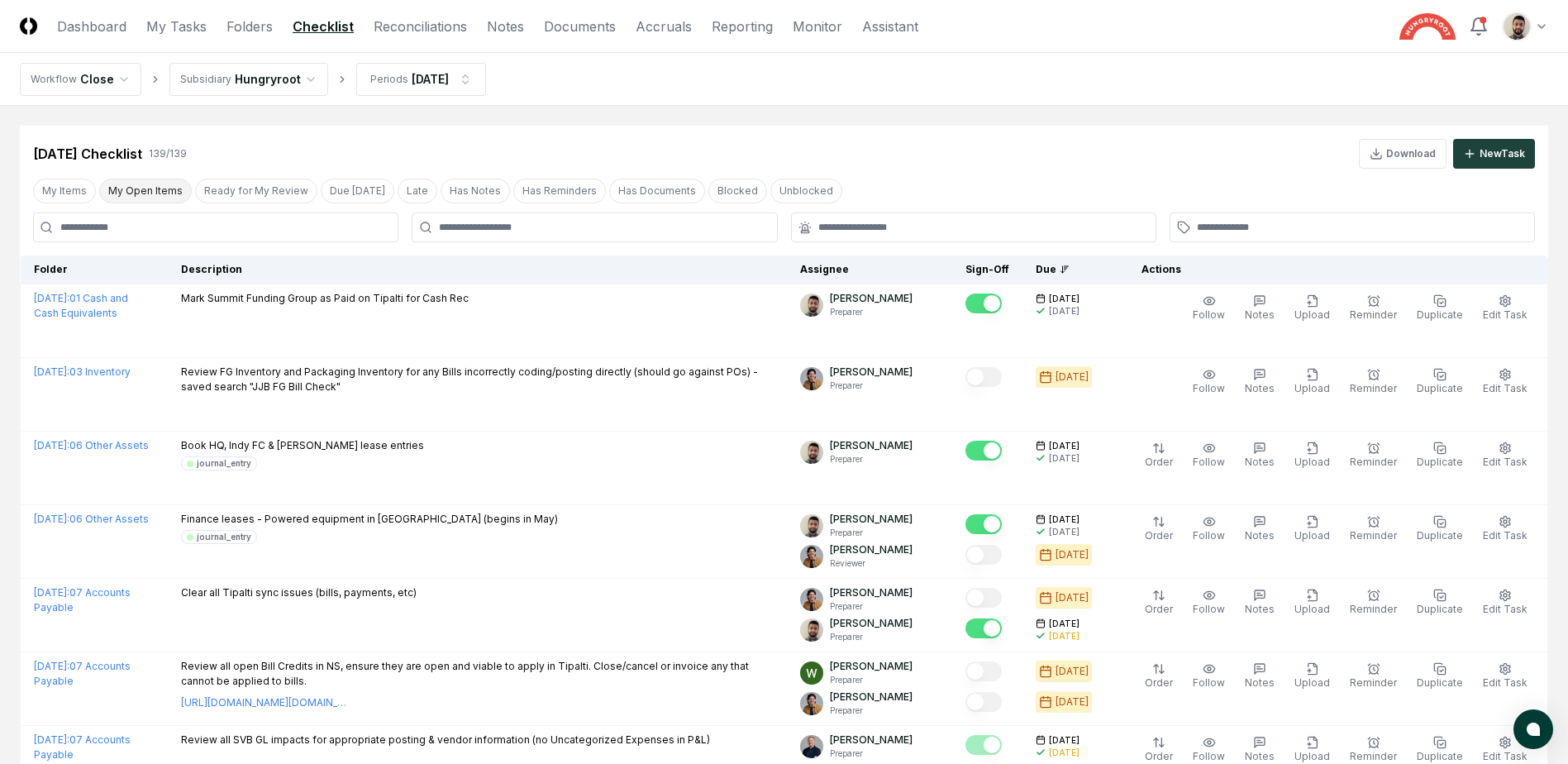
click at [166, 188] on button "My Open Items" at bounding box center [145, 191] width 92 height 25
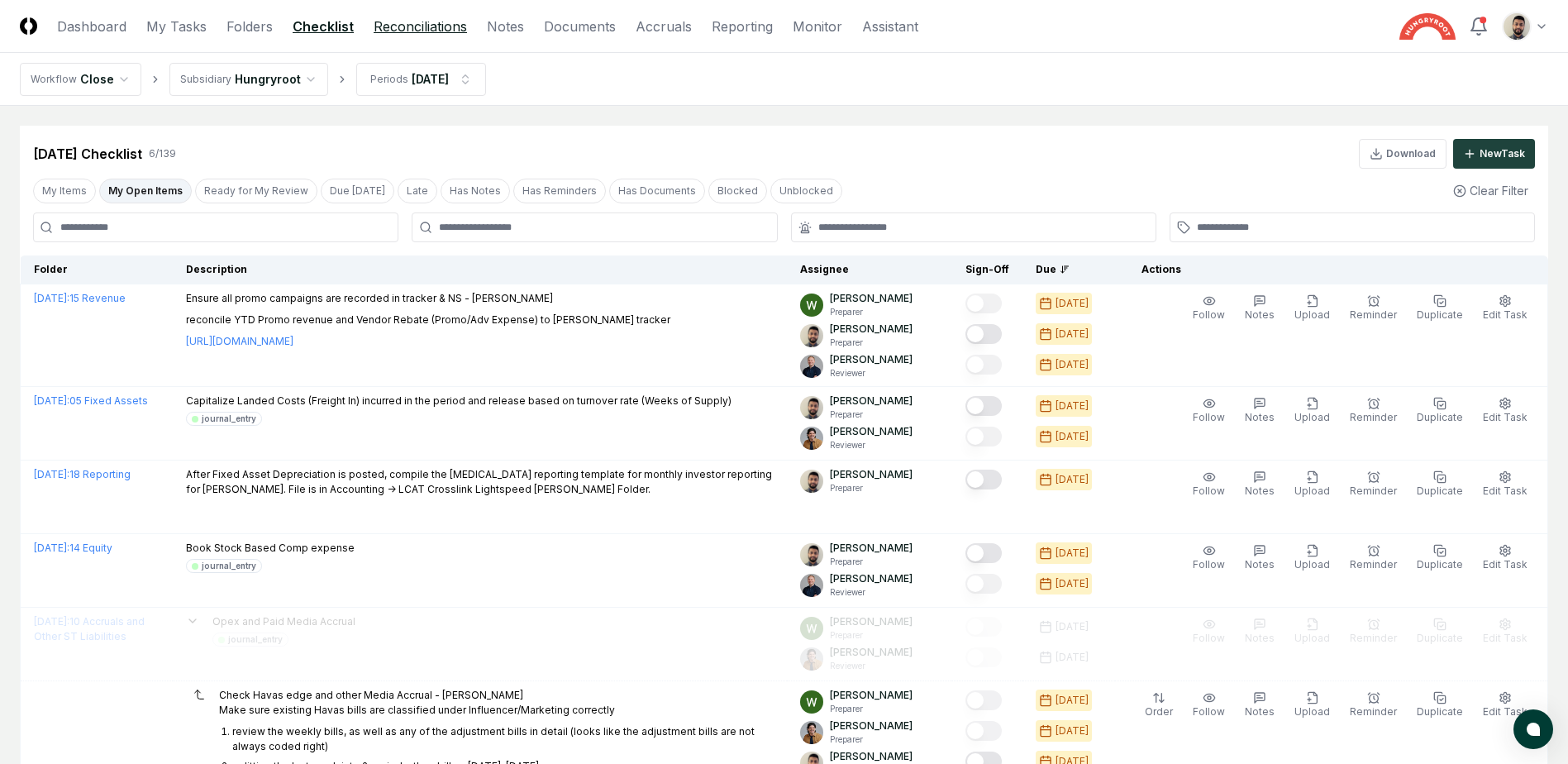
click at [411, 19] on link "Reconciliations" at bounding box center [420, 26] width 93 height 20
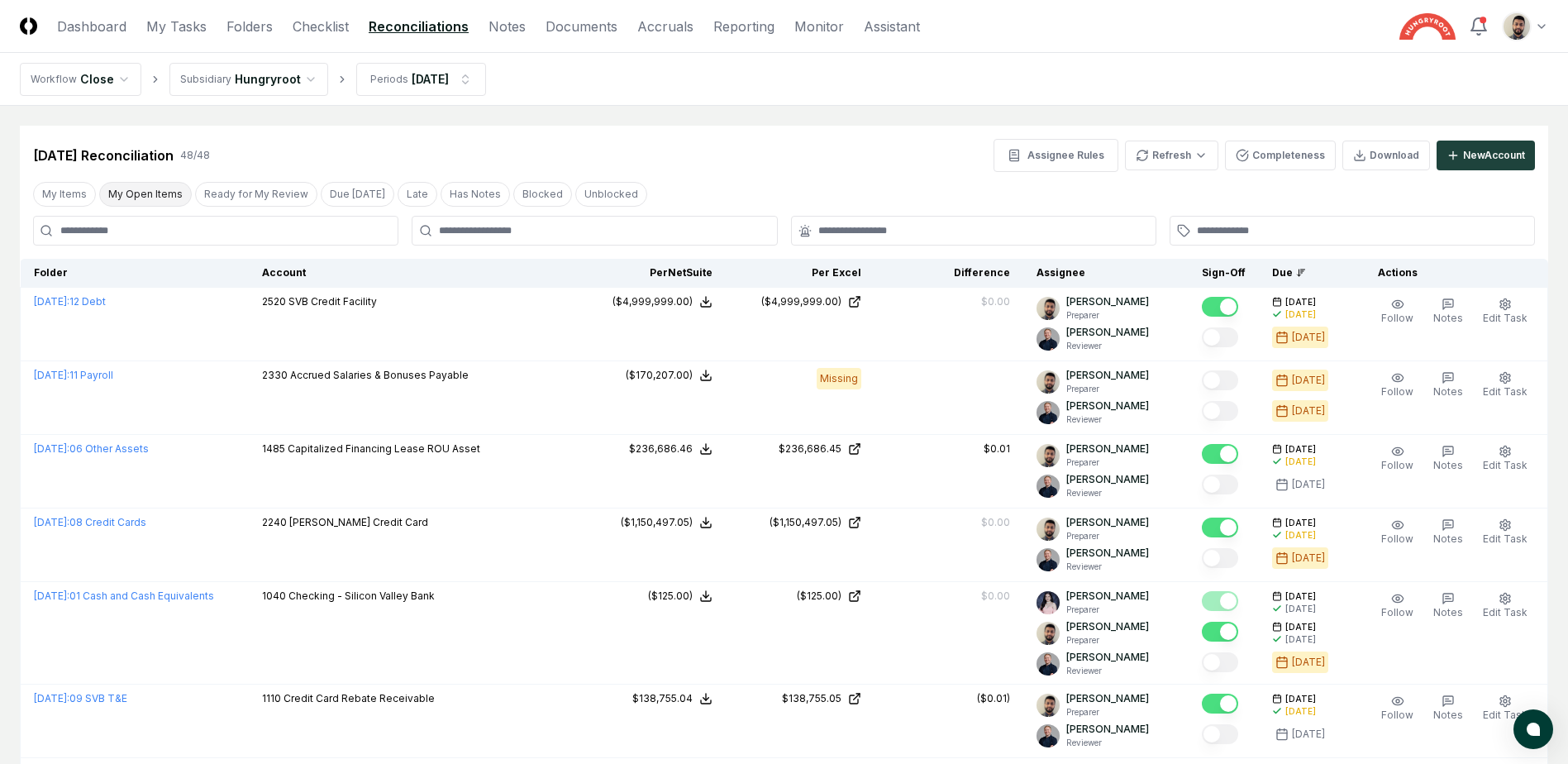
click at [139, 200] on button "My Open Items" at bounding box center [145, 194] width 92 height 25
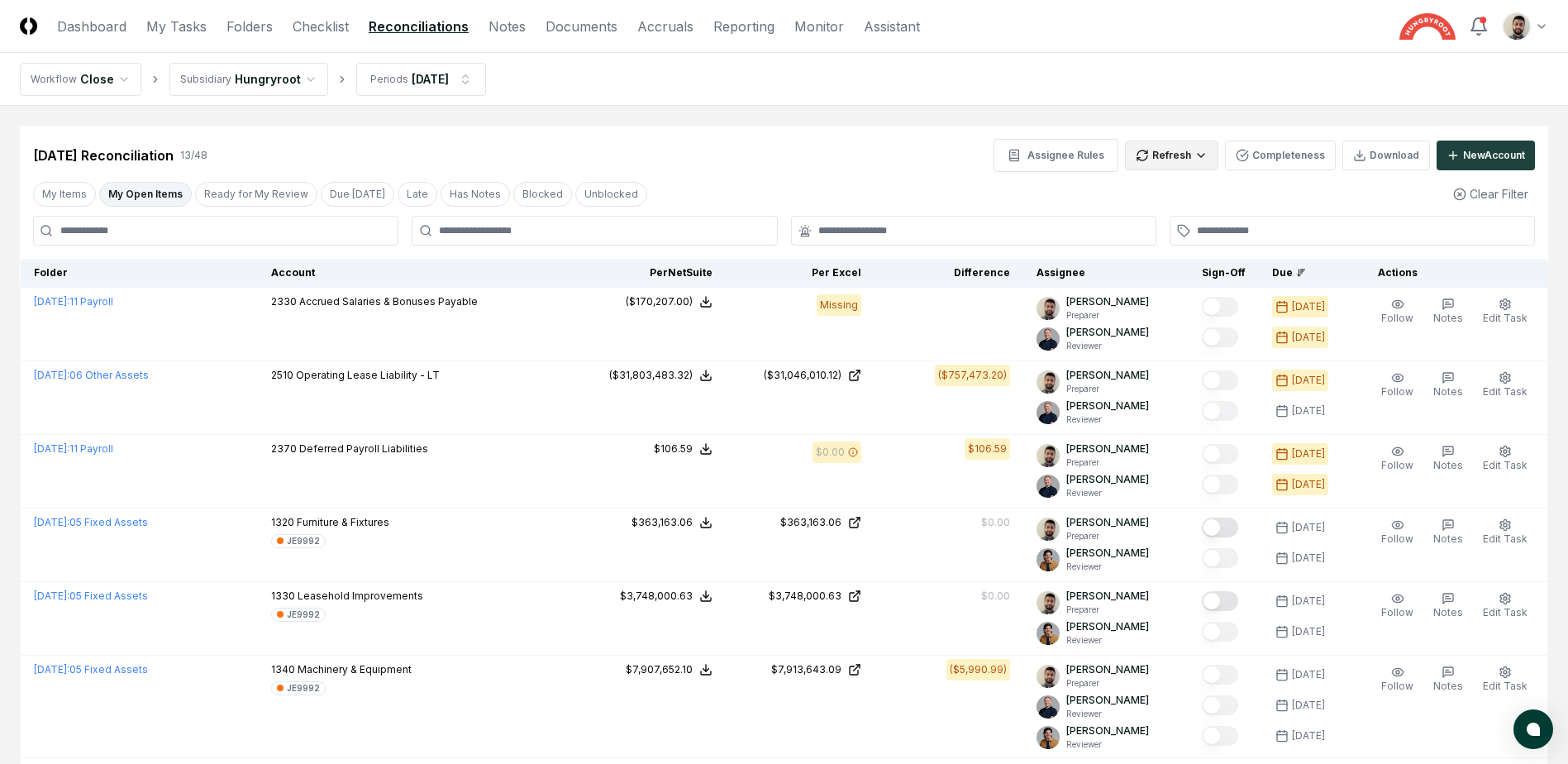
click at [1188, 163] on html "CloseCore Dashboard My Tasks Folders Checklist Reconciliations Notes Documents …" at bounding box center [784, 725] width 1568 height 1450
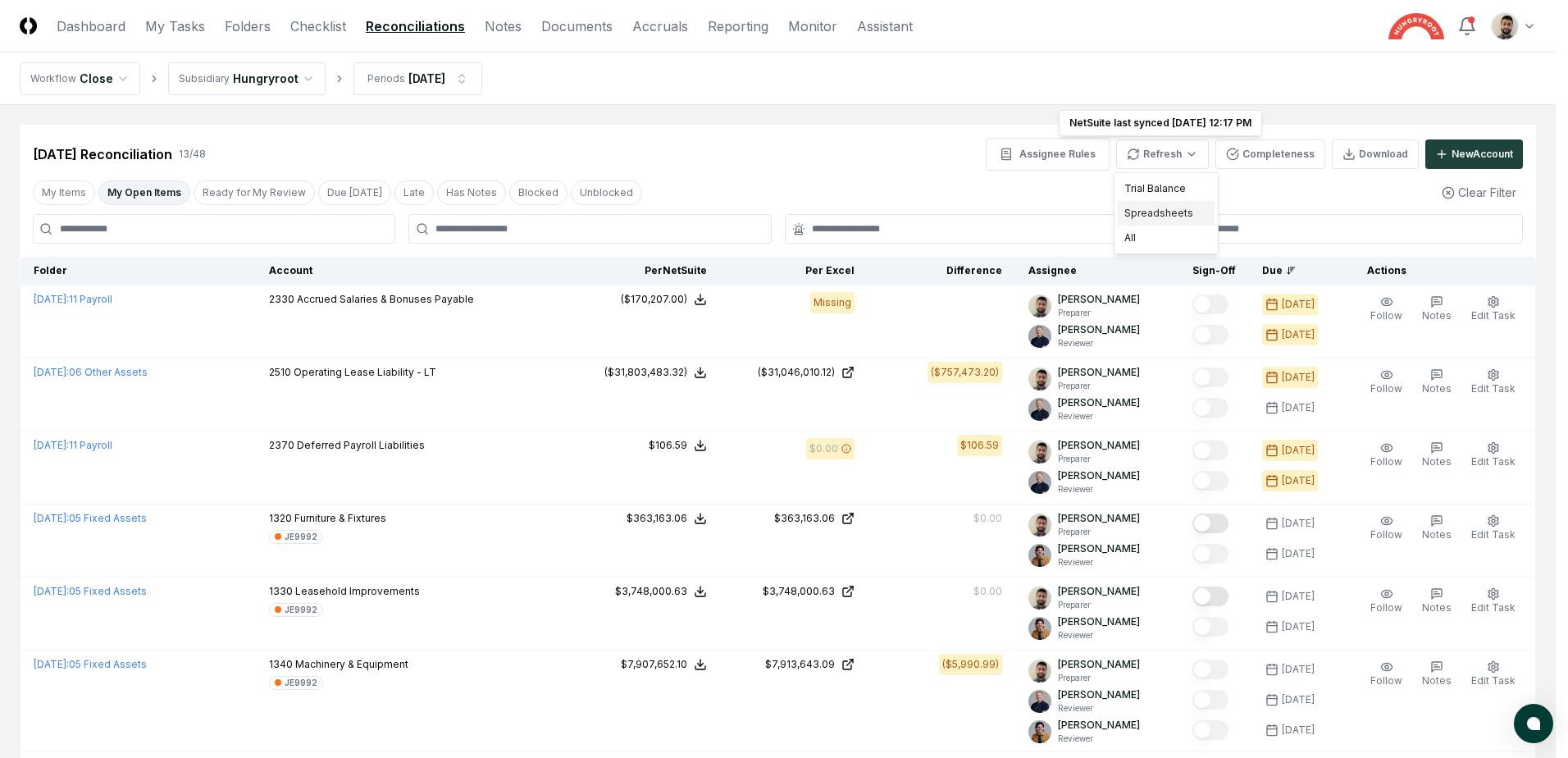
click at [1174, 209] on div "Spreadsheets" at bounding box center [1166, 213] width 96 height 25
